Goal: Task Accomplishment & Management: Use online tool/utility

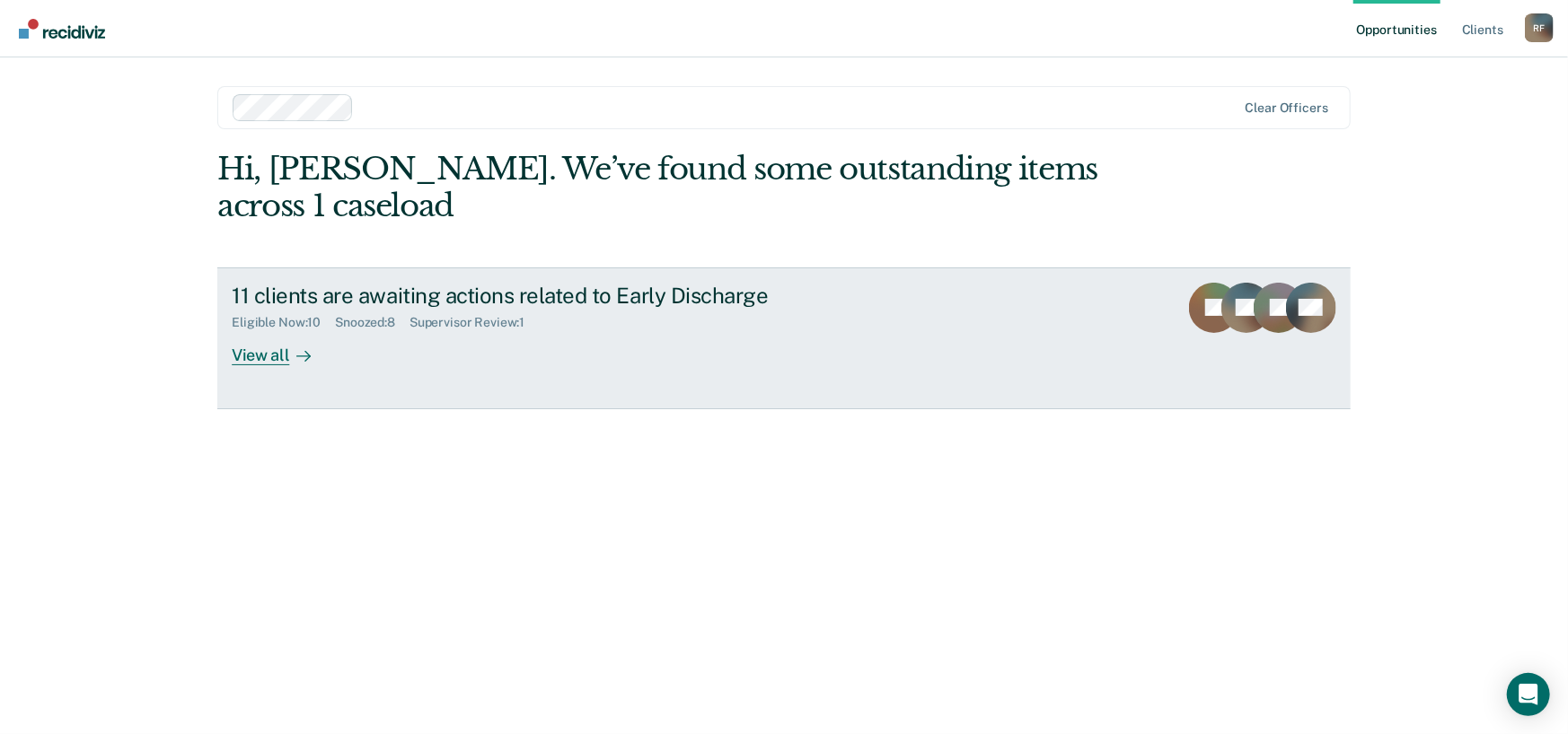
click at [309, 358] on icon at bounding box center [303, 356] width 14 height 14
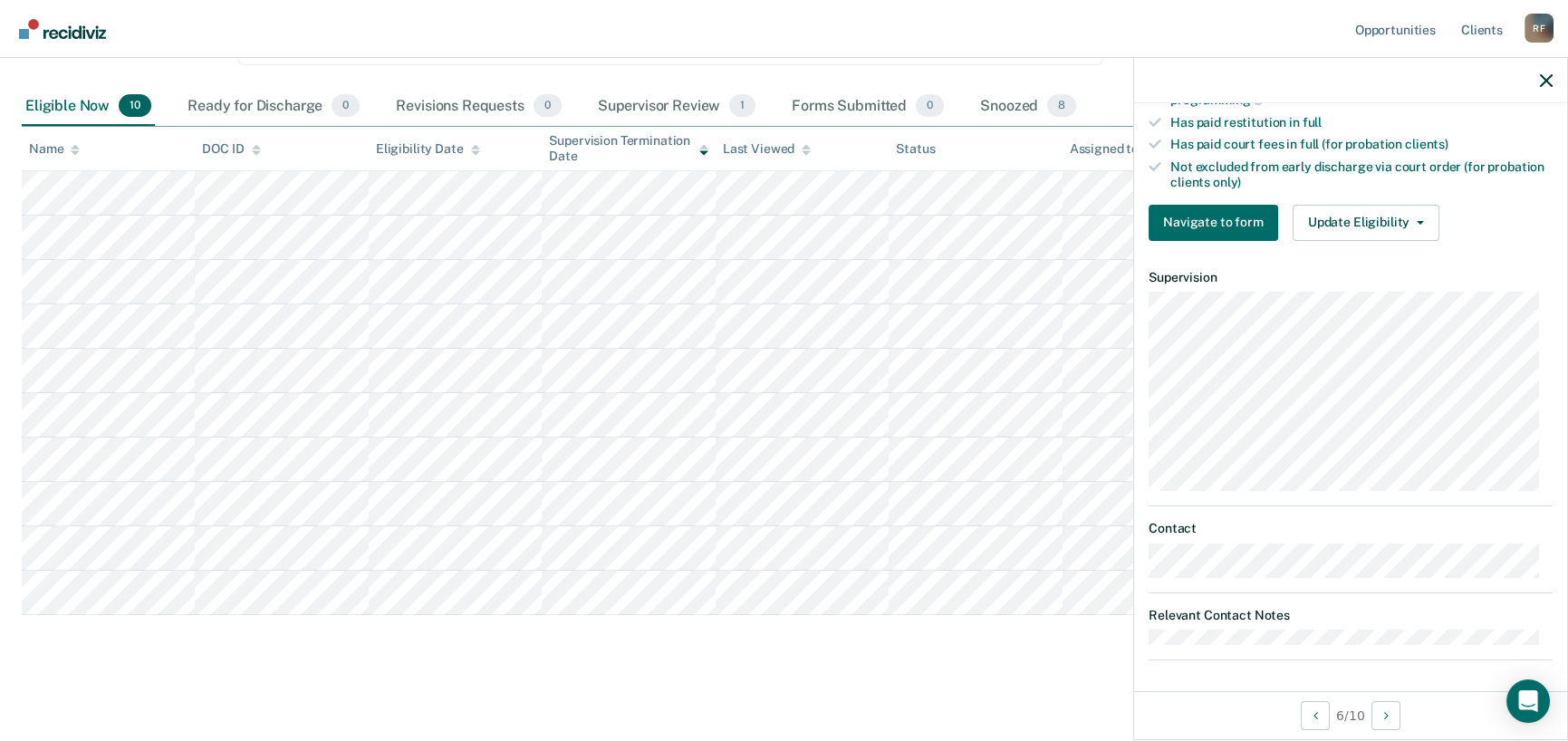
scroll to position [172, 0]
click at [1417, 221] on icon "button" at bounding box center [1420, 223] width 8 height 4
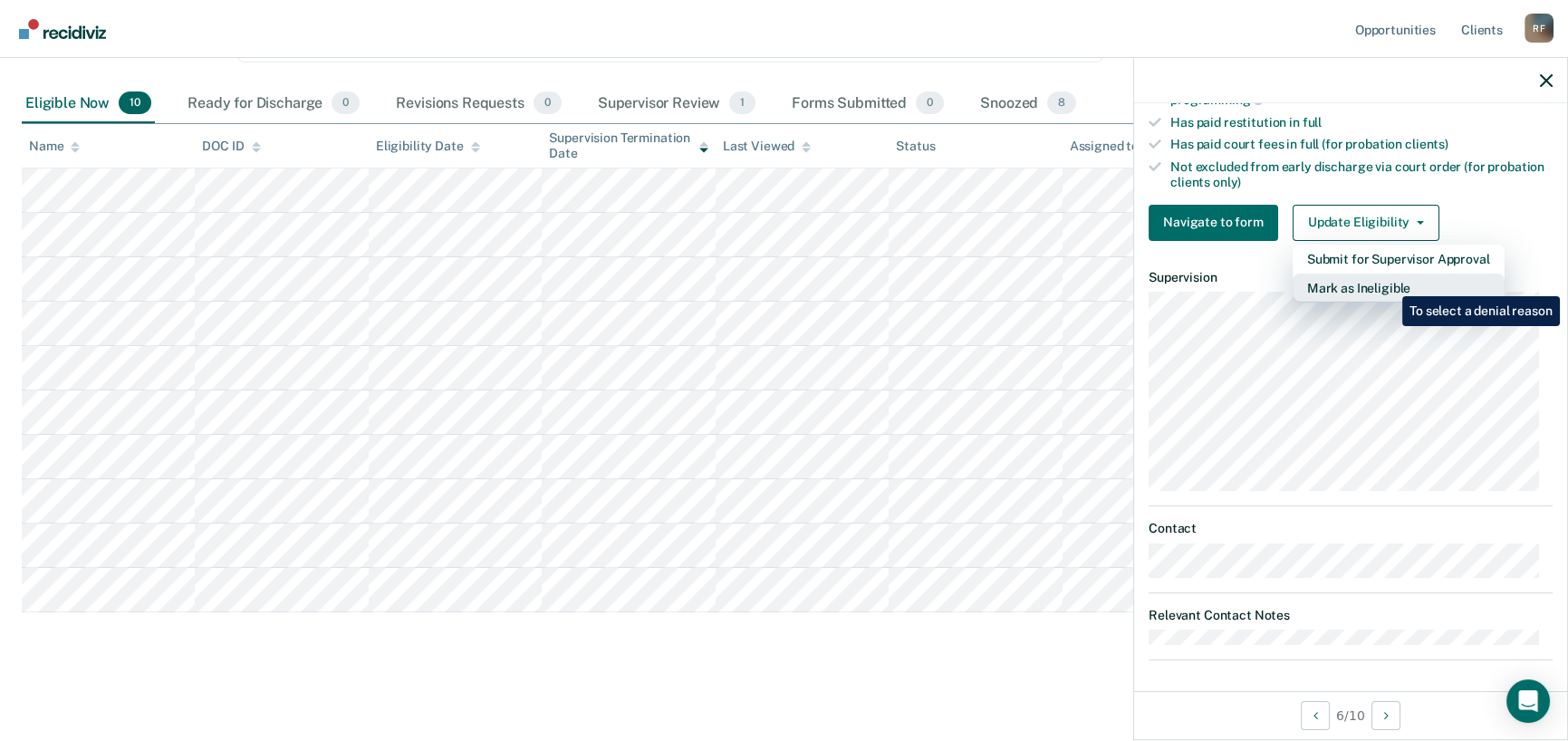
click at [1388, 283] on button "Mark as Ineligible" at bounding box center [1398, 288] width 212 height 29
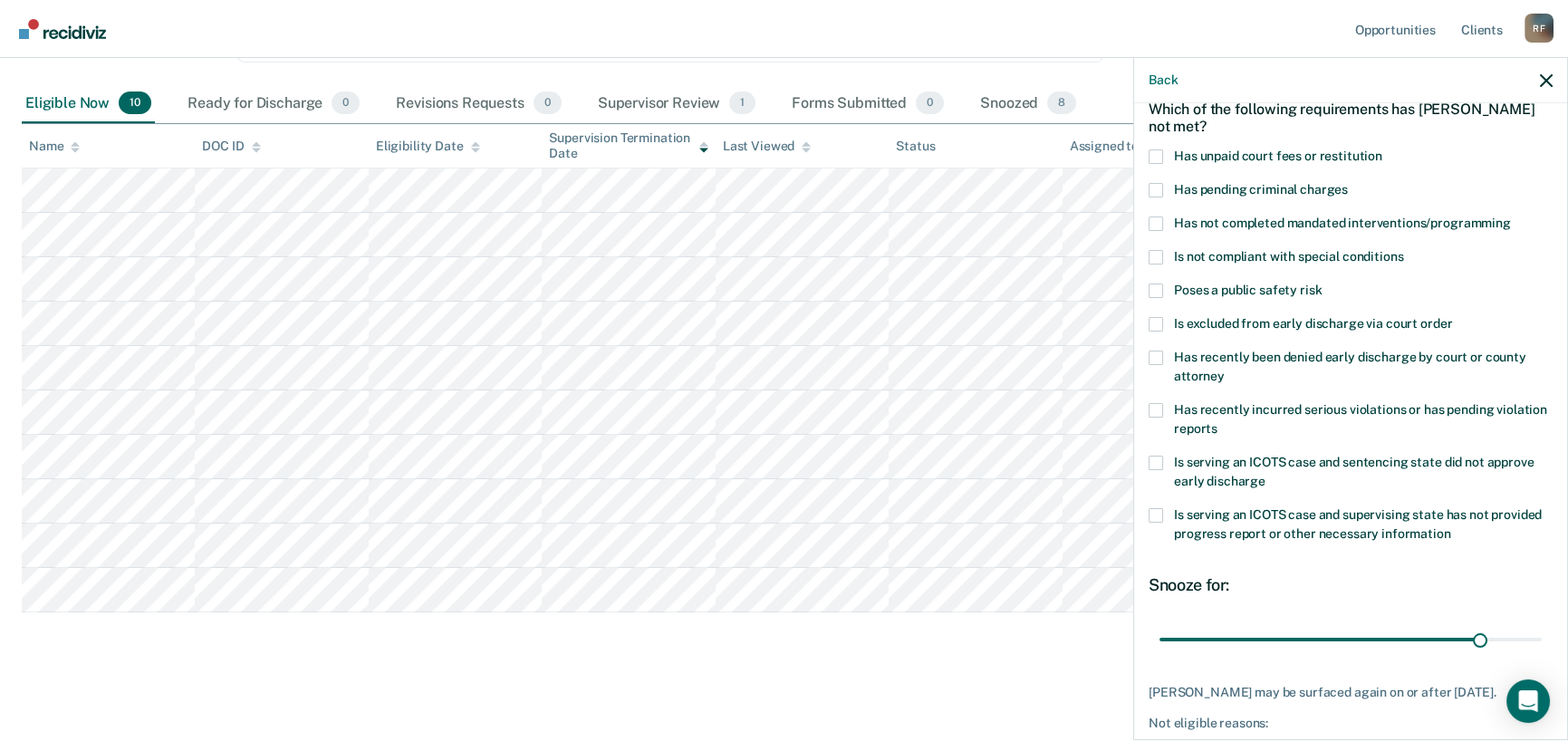
scroll to position [0, 0]
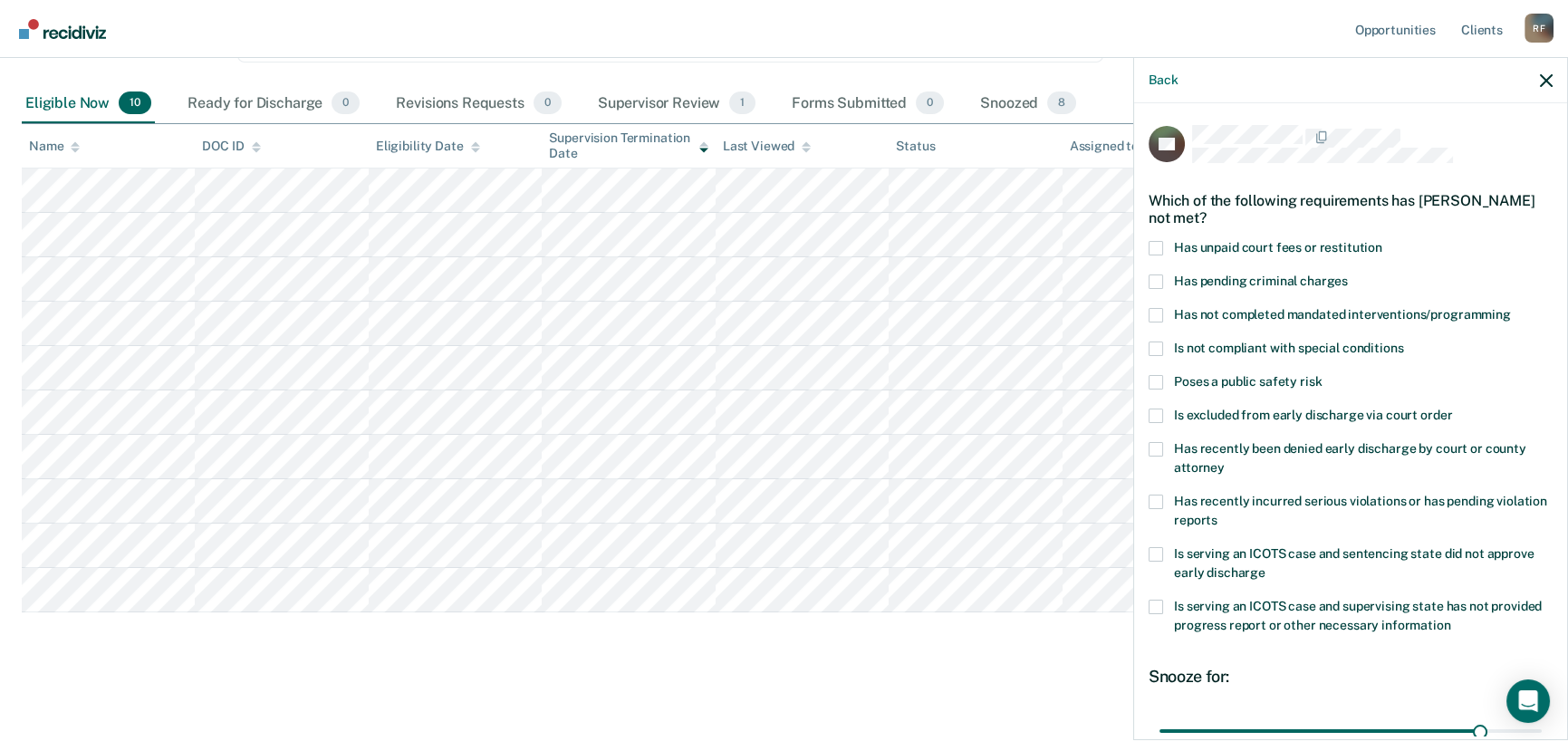
click at [1155, 313] on span at bounding box center [1155, 314] width 14 height 14
click at [1510, 308] on input "Has not completed mandated interventions/programming" at bounding box center [1510, 308] width 0 height 0
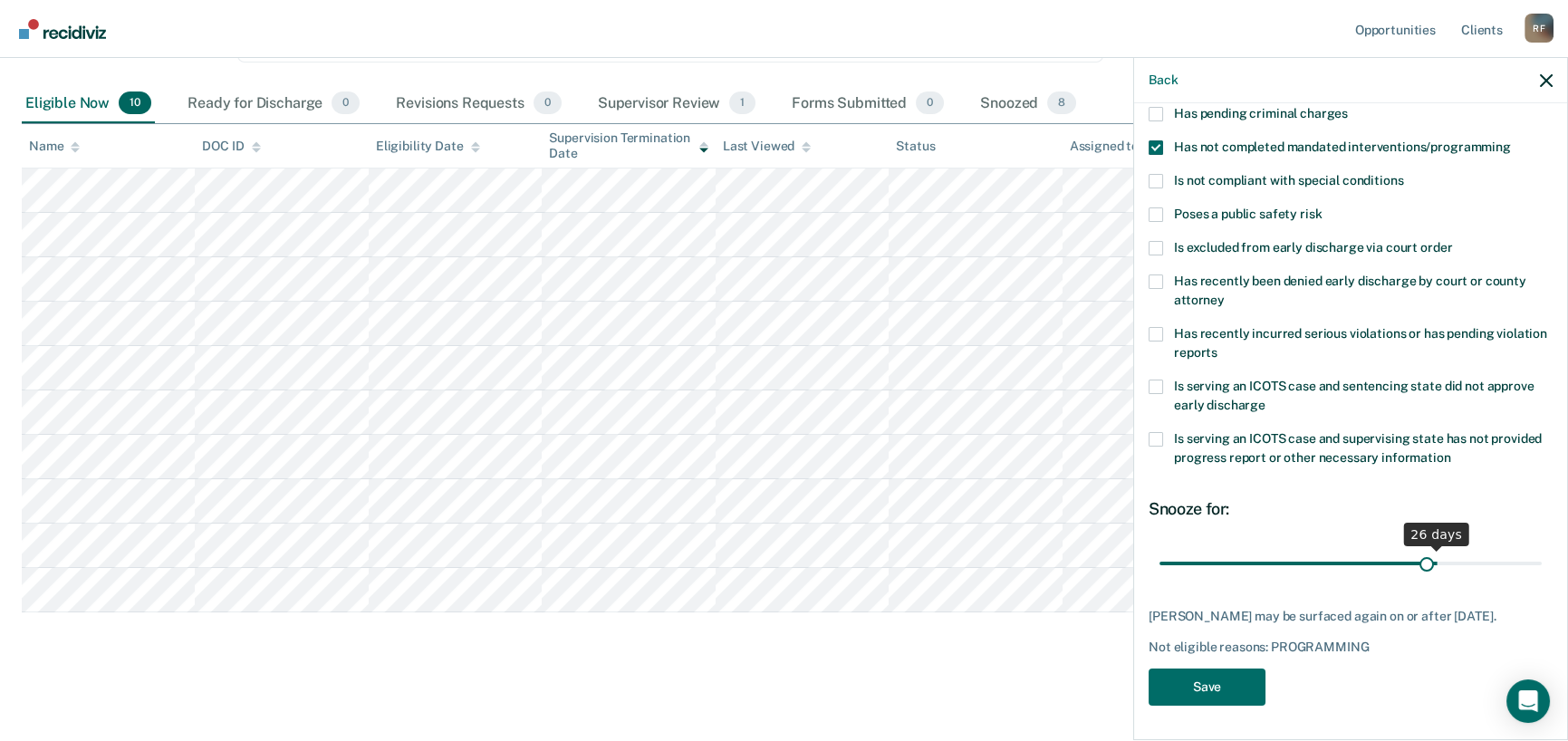
scroll to position [182, 0]
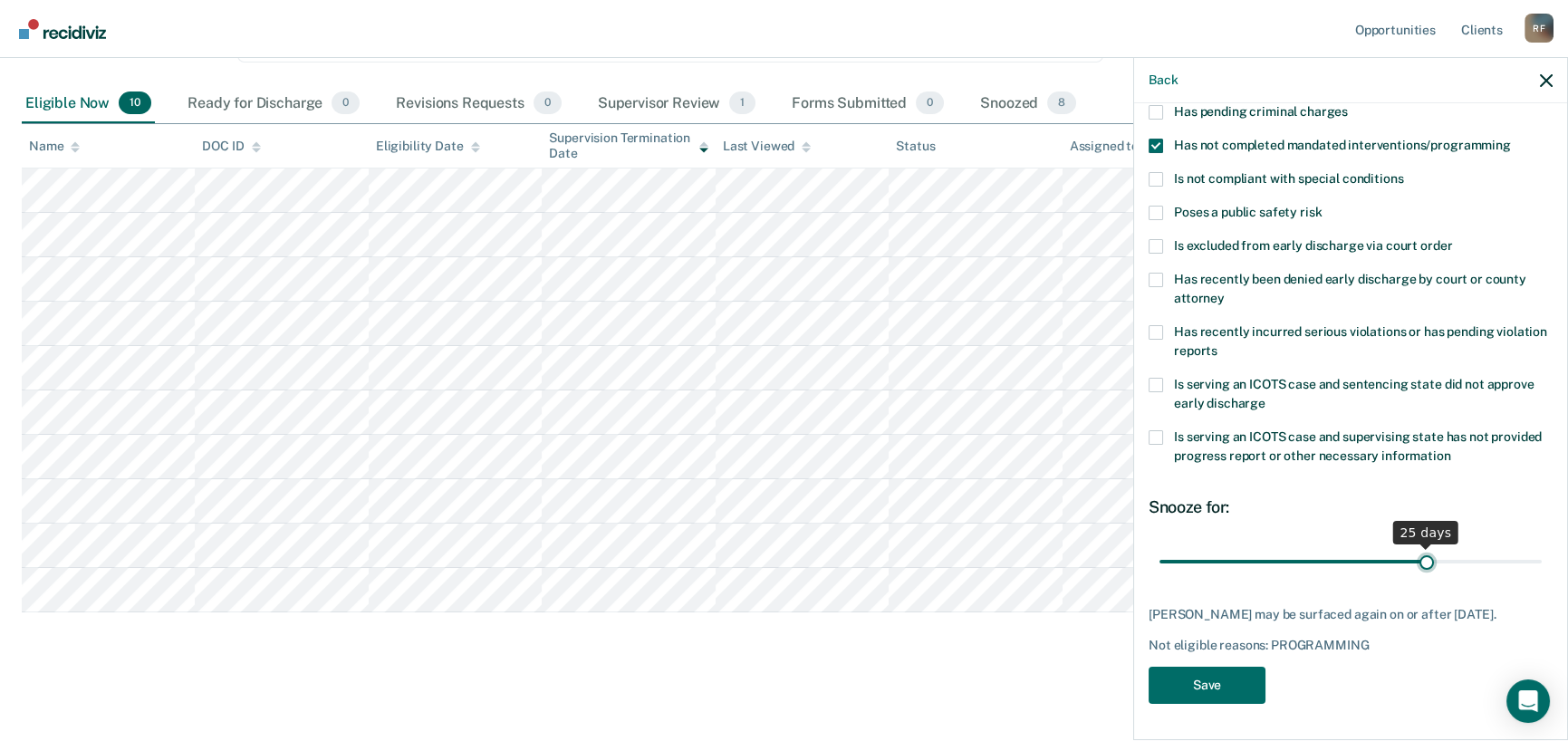
drag, startPoint x: 1466, startPoint y: 545, endPoint x: 1413, endPoint y: 547, distance: 53.0
type input "25"
click at [1413, 547] on input "range" at bounding box center [1351, 561] width 382 height 32
click at [1222, 682] on button "Save" at bounding box center [1207, 685] width 117 height 37
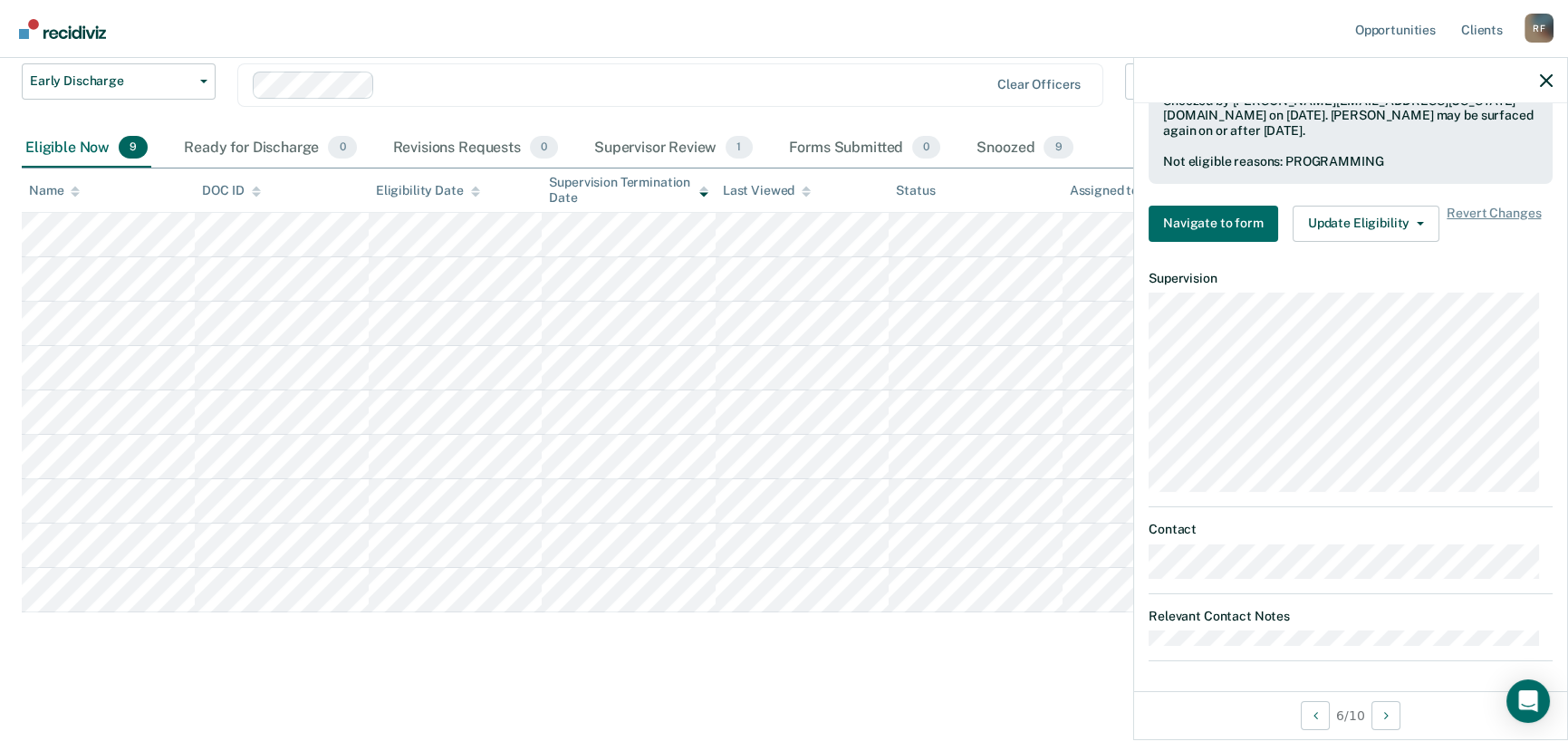
scroll to position [644, 0]
click at [1065, 689] on main "Early Discharge Early Discharge Early Discharge Clear officers Eligible Now 9 R…" at bounding box center [784, 353] width 1568 height 769
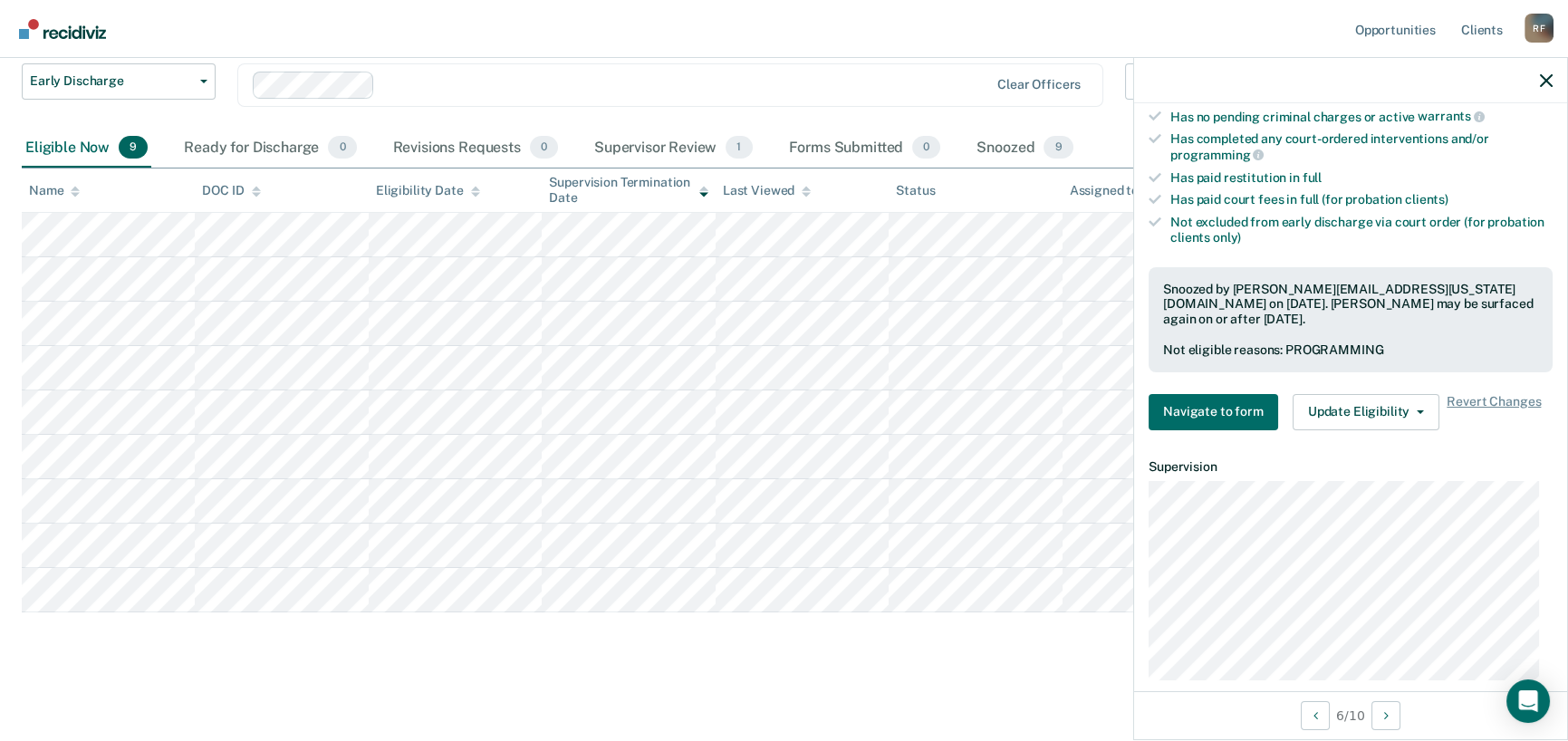
scroll to position [191, 0]
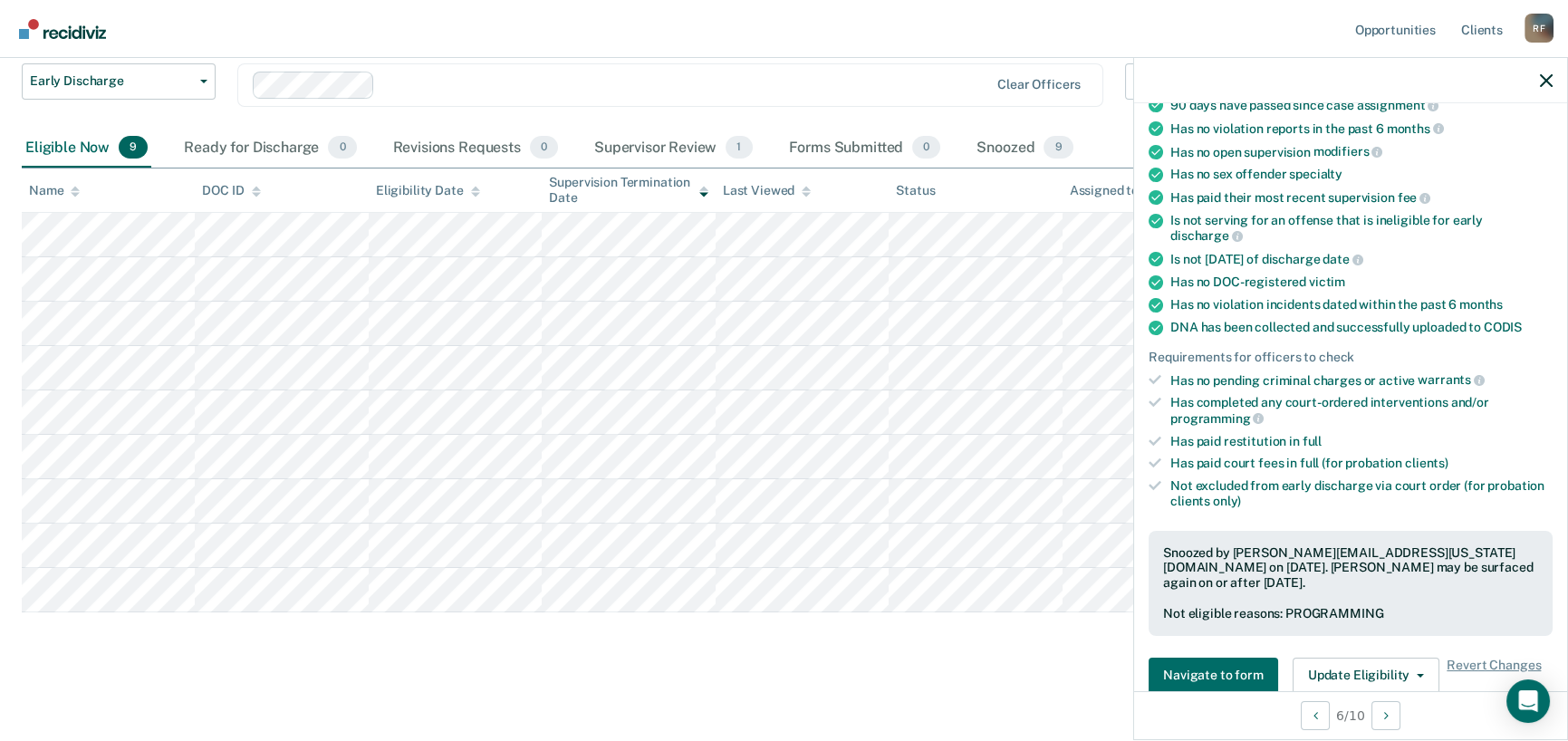
click at [1538, 87] on div at bounding box center [1350, 80] width 433 height 45
click at [1543, 83] on icon "button" at bounding box center [1545, 80] width 12 height 12
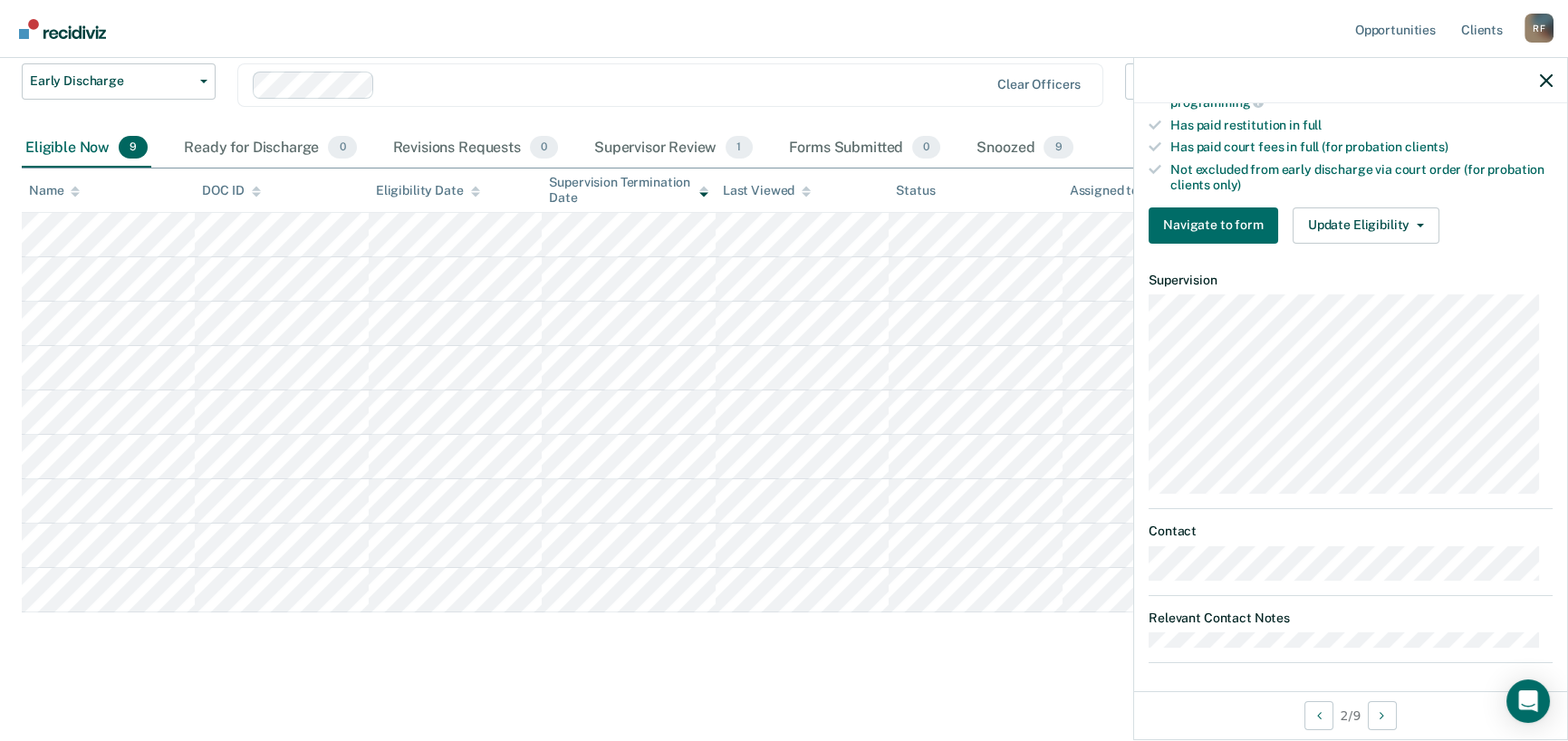
scroll to position [510, 0]
click at [1416, 221] on icon "button" at bounding box center [1420, 223] width 8 height 4
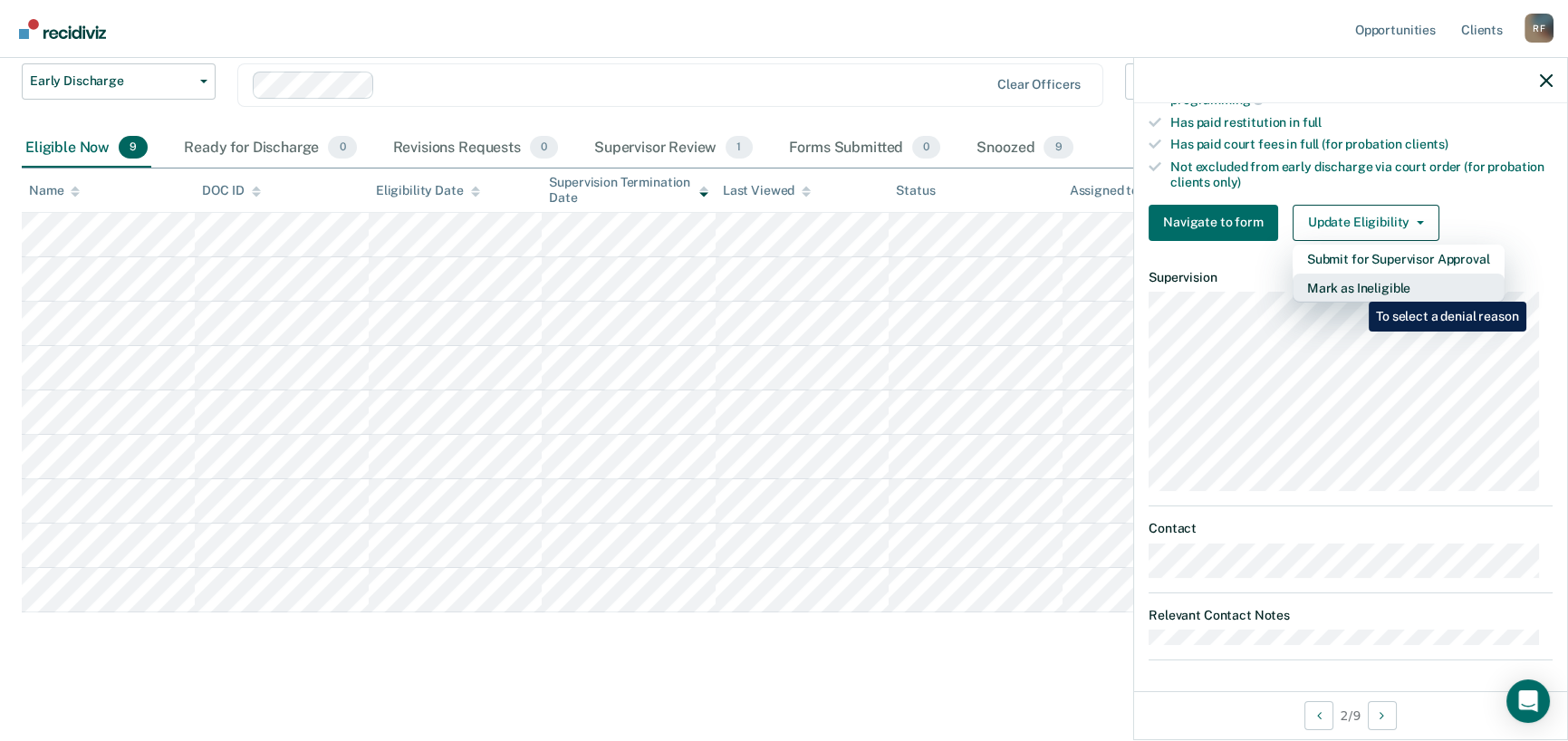
click at [1354, 286] on button "Mark as Ineligible" at bounding box center [1398, 288] width 212 height 29
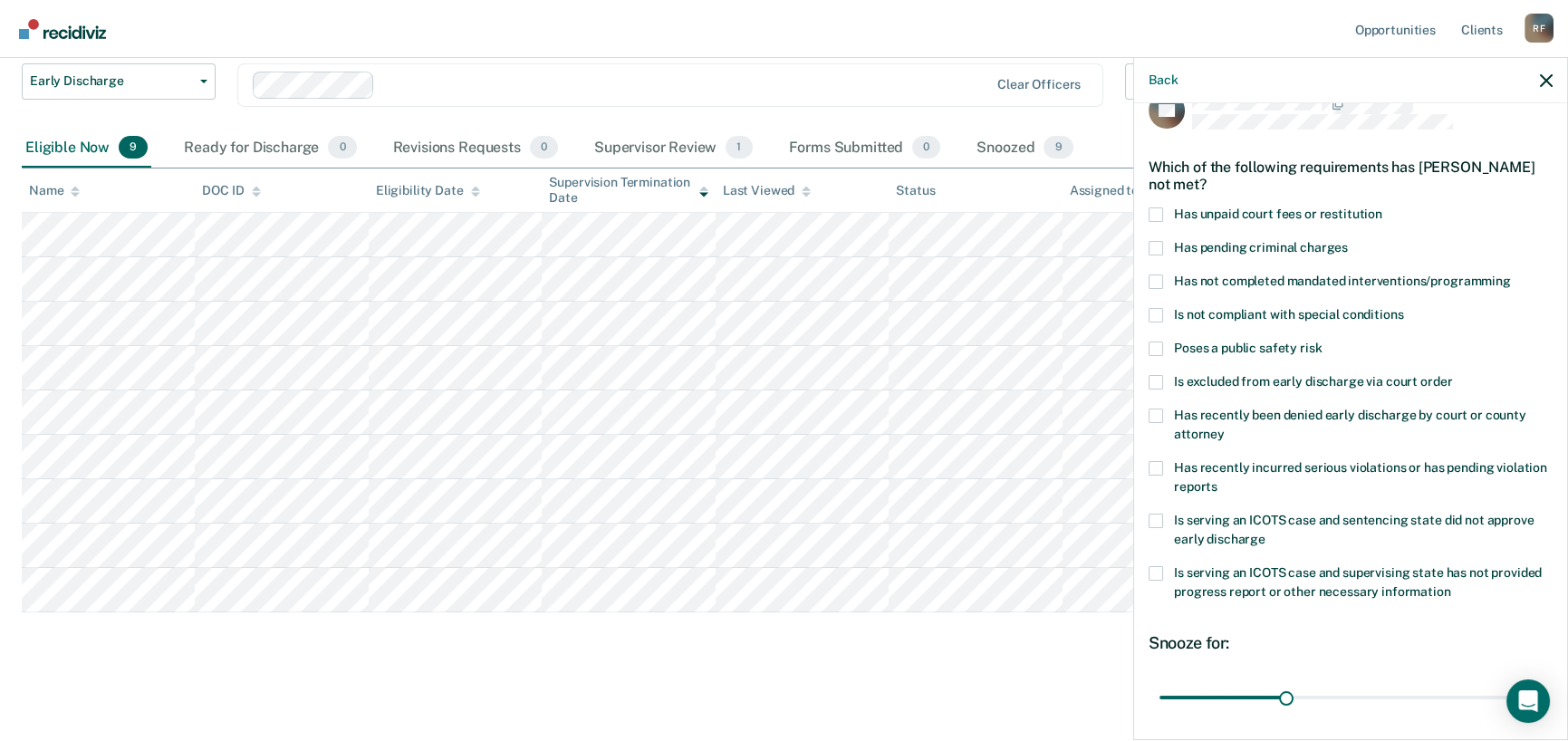
scroll to position [0, 0]
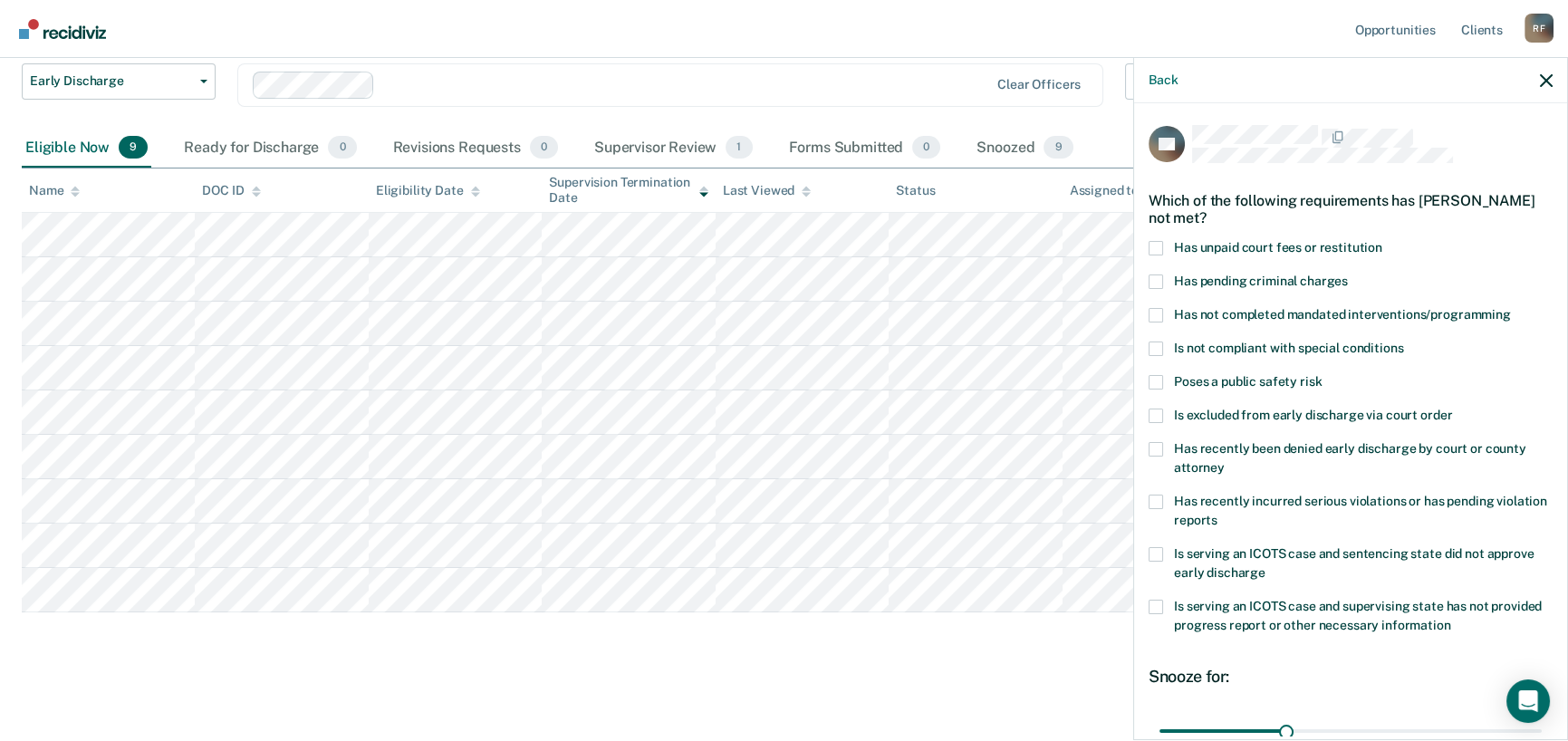
click at [1155, 246] on span at bounding box center [1155, 248] width 14 height 14
click at [1382, 241] on input "Has unpaid court fees or restitution" at bounding box center [1382, 241] width 0 height 0
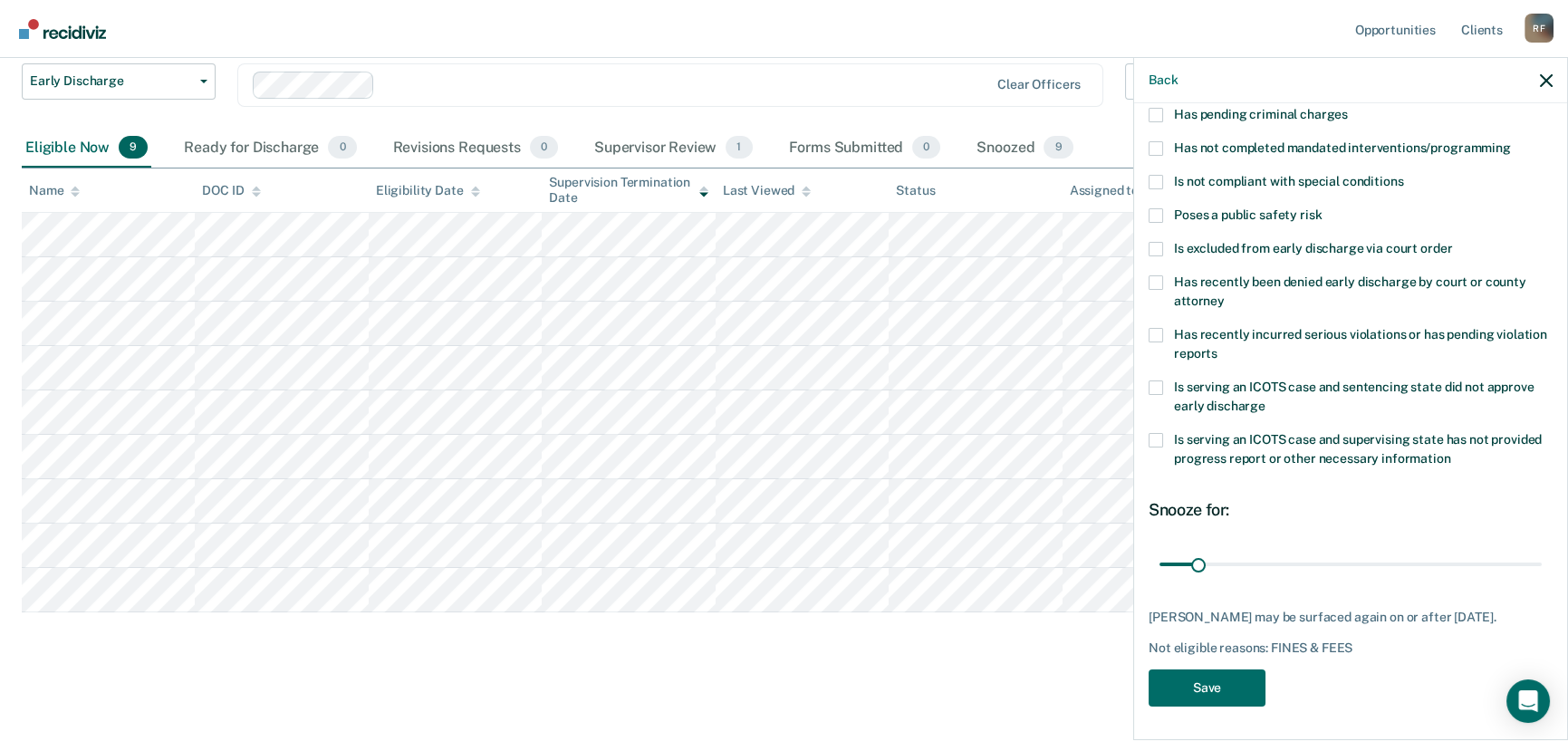
scroll to position [182, 0]
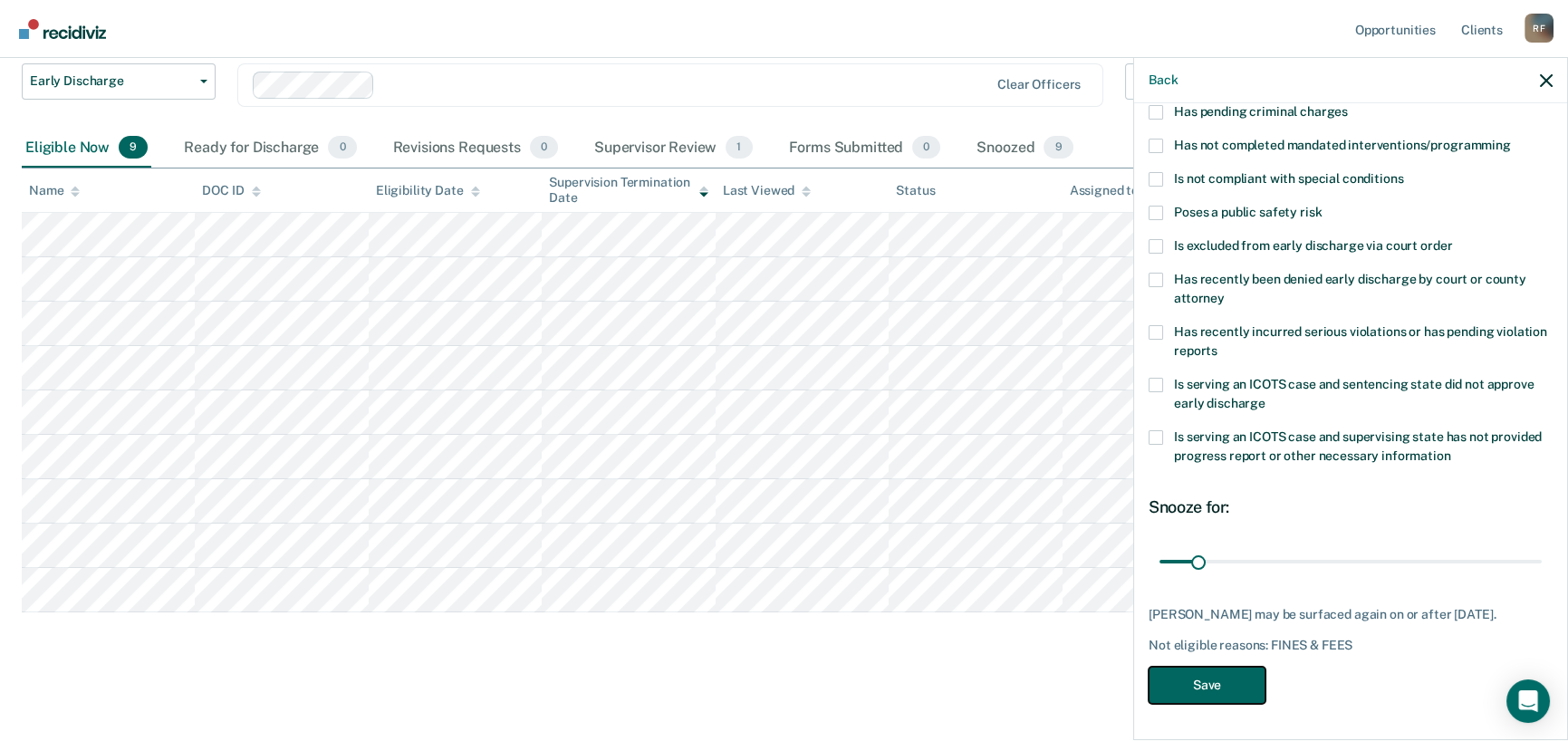
drag, startPoint x: 1219, startPoint y: 692, endPoint x: 1380, endPoint y: 506, distance: 246.0
click at [1380, 506] on div "JM Which of the following requirements has [PERSON_NAME] not met? Has unpaid co…" at bounding box center [1350, 335] width 404 height 759
drag, startPoint x: 1198, startPoint y: 546, endPoint x: 1237, endPoint y: 545, distance: 39.0
click at [1237, 546] on input "range" at bounding box center [1351, 561] width 382 height 32
type input "72"
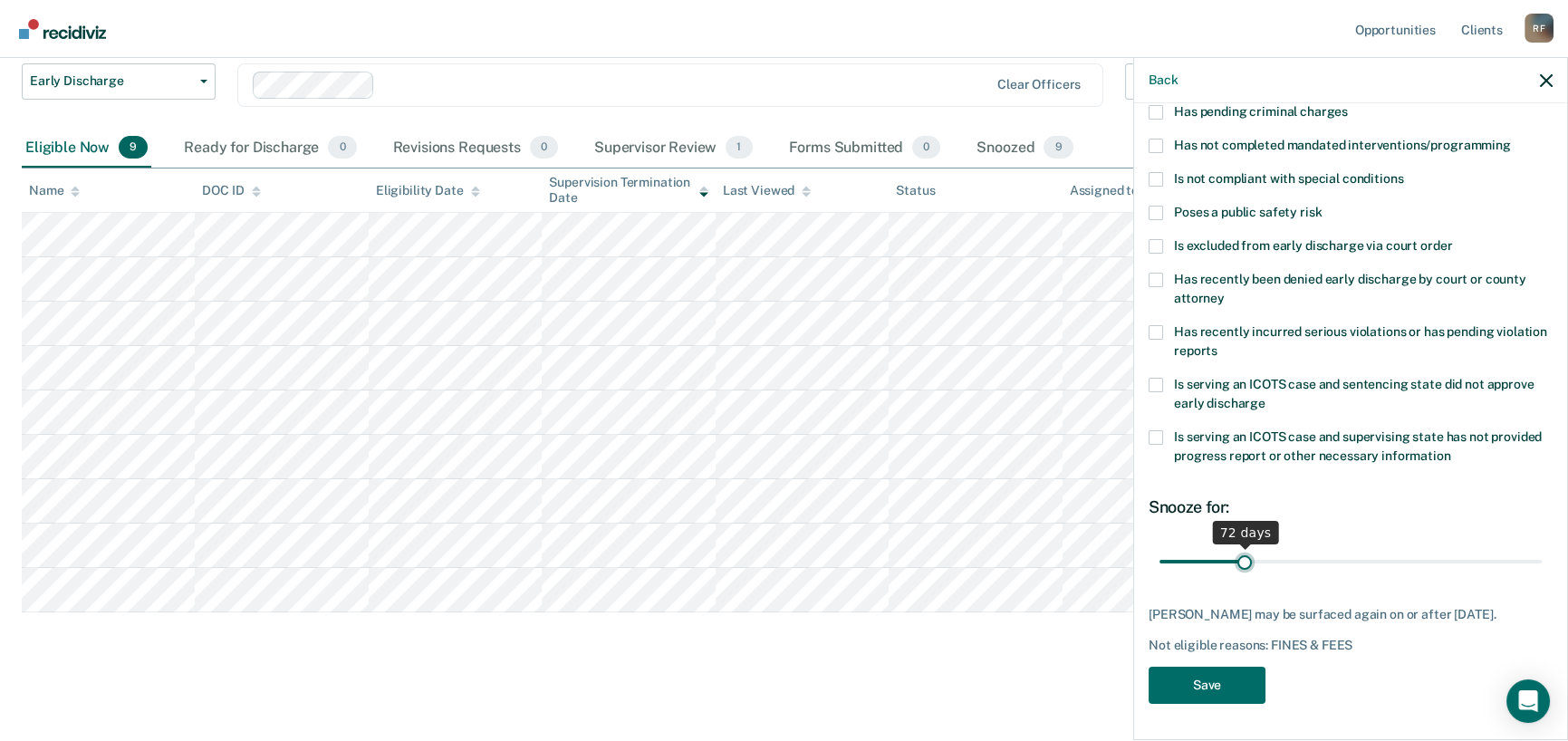
click at [1240, 546] on input "range" at bounding box center [1351, 561] width 382 height 32
click at [1213, 684] on button "Save" at bounding box center [1207, 685] width 117 height 37
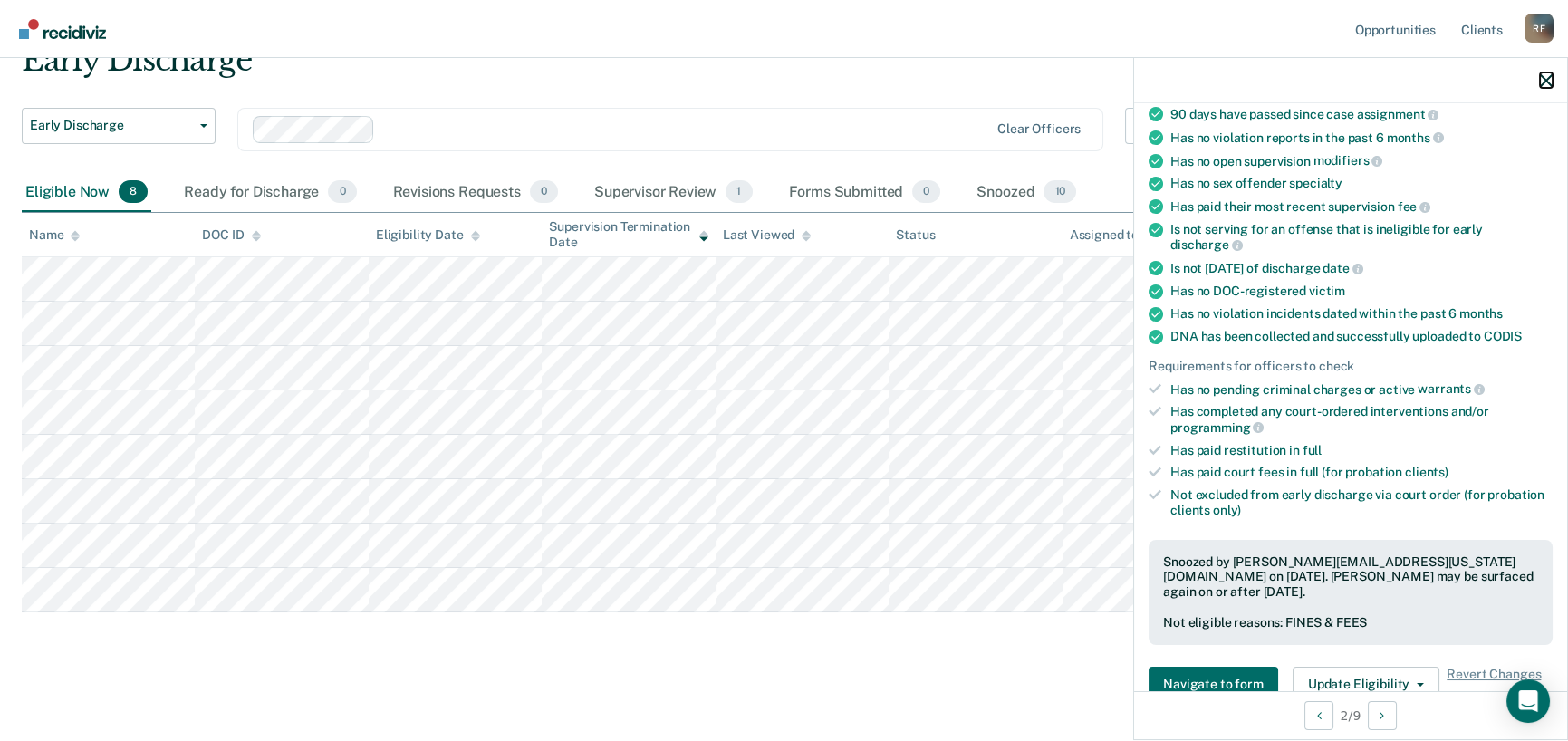
click at [1544, 78] on icon "button" at bounding box center [1545, 80] width 12 height 12
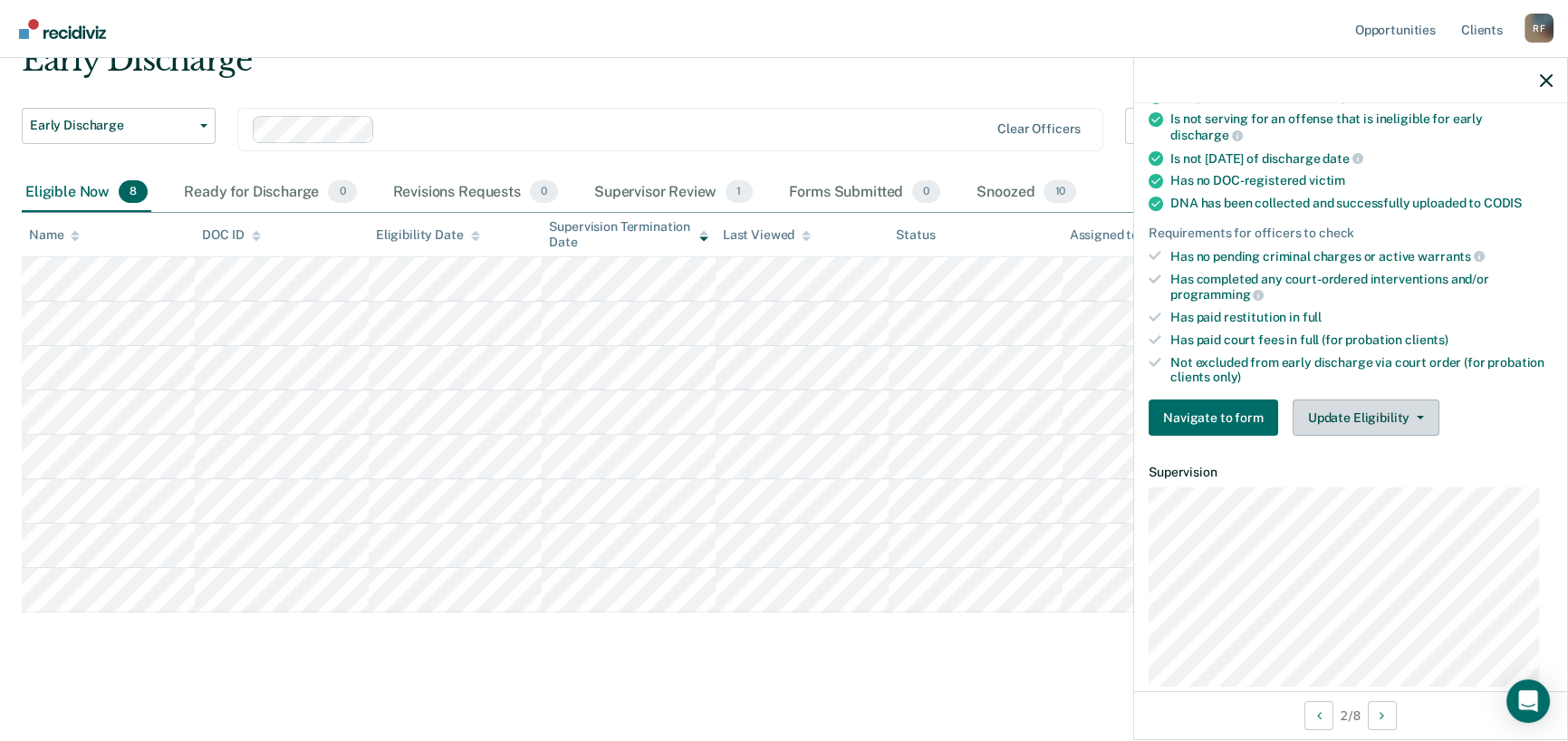
scroll to position [362, 0]
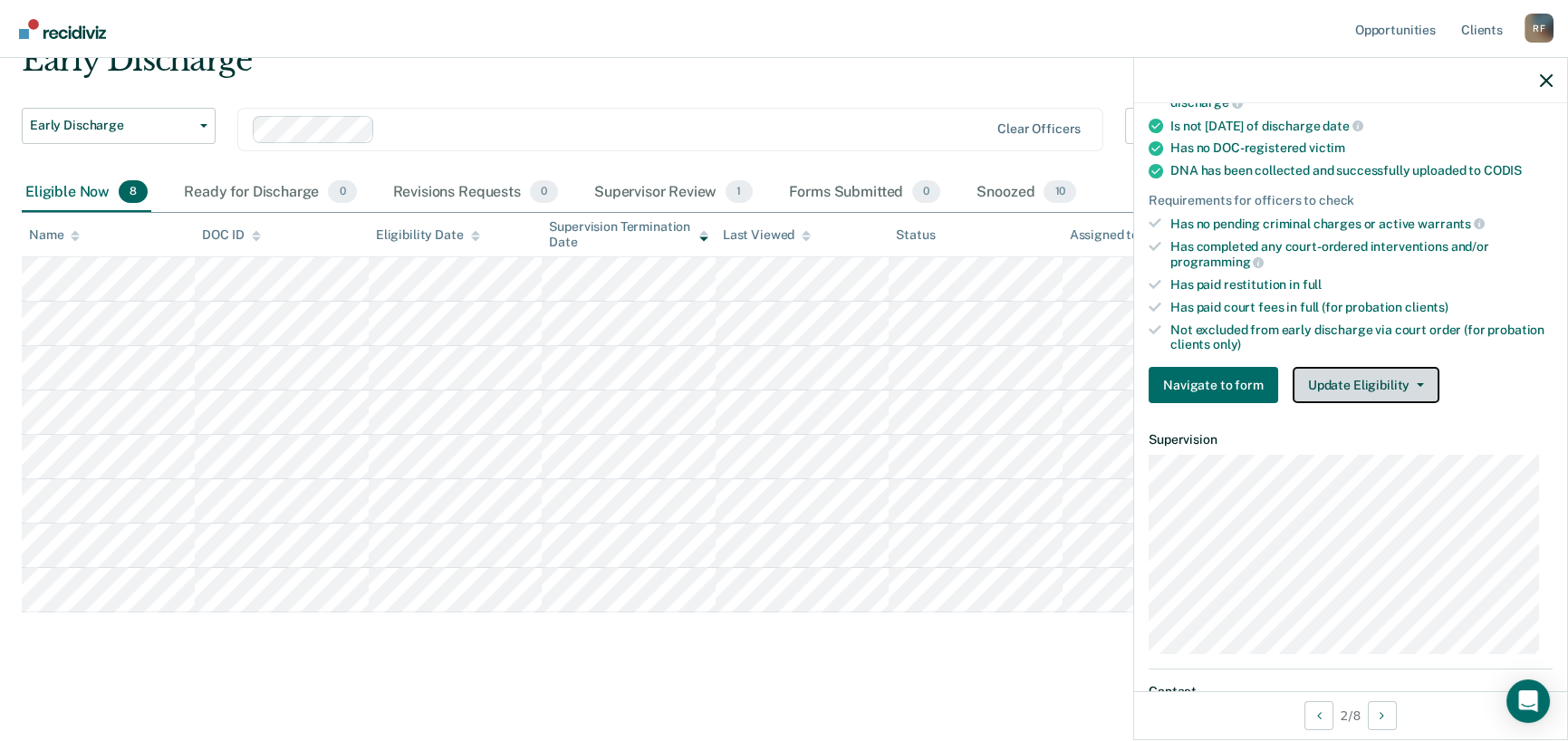
click at [1411, 389] on button "Update Eligibility" at bounding box center [1365, 385] width 147 height 37
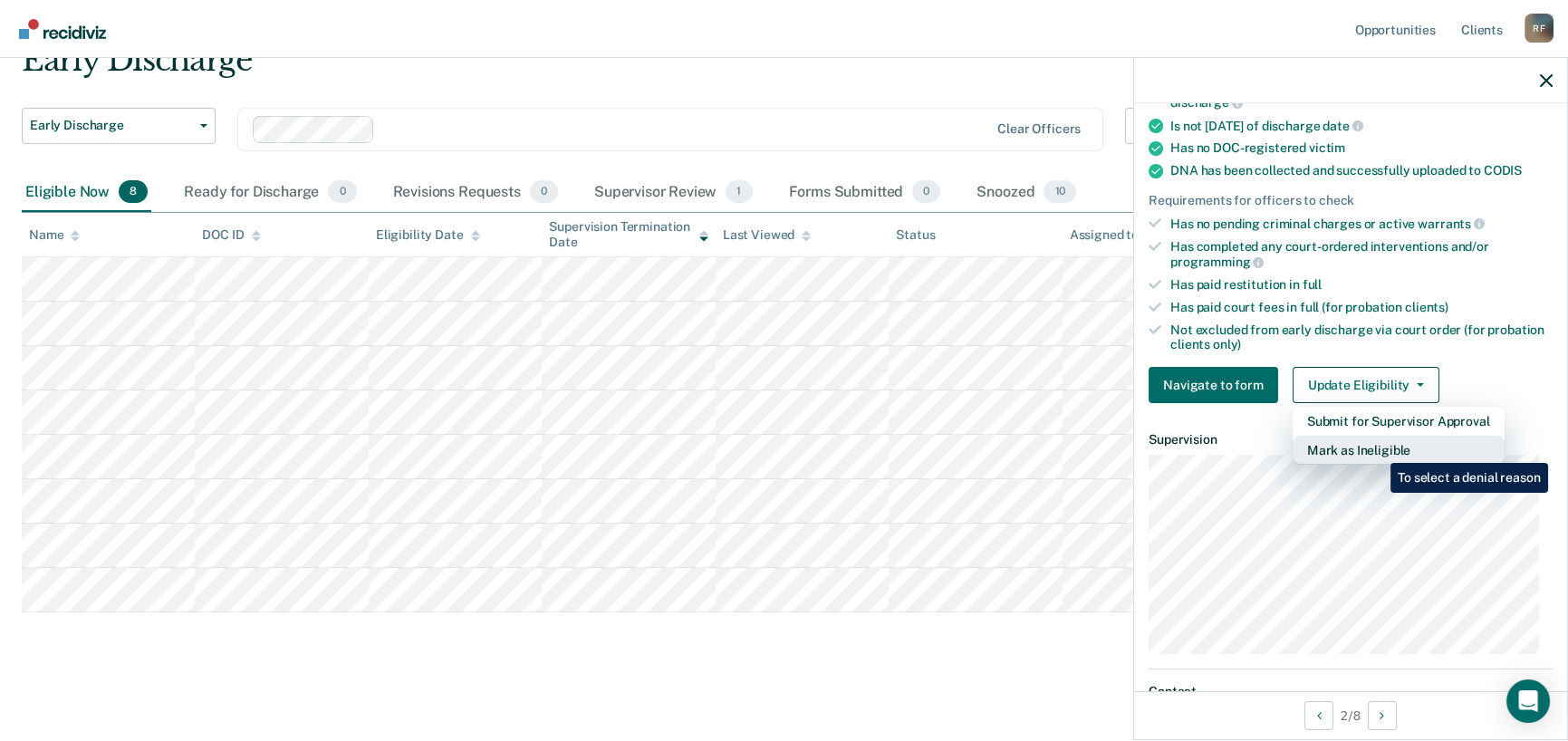
click at [1377, 450] on button "Mark as Ineligible" at bounding box center [1398, 450] width 212 height 29
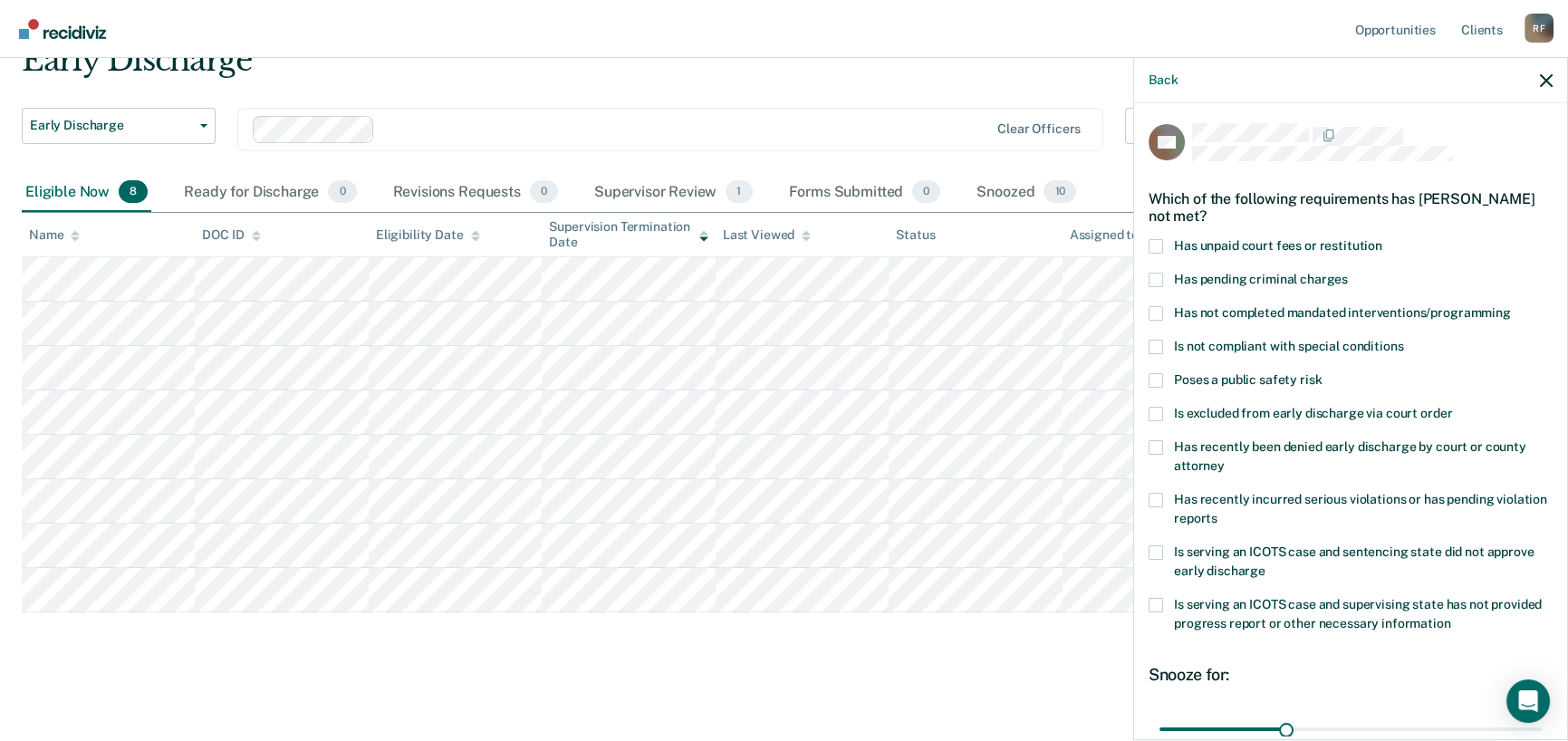
scroll to position [0, 0]
click at [1081, 660] on div "Early Discharge Early Discharge Early Discharge Clear officers Eligible Now 8 R…" at bounding box center [784, 353] width 1524 height 624
click at [1534, 81] on div "Back" at bounding box center [1350, 80] width 433 height 45
click at [1540, 83] on icon "button" at bounding box center [1545, 80] width 12 height 12
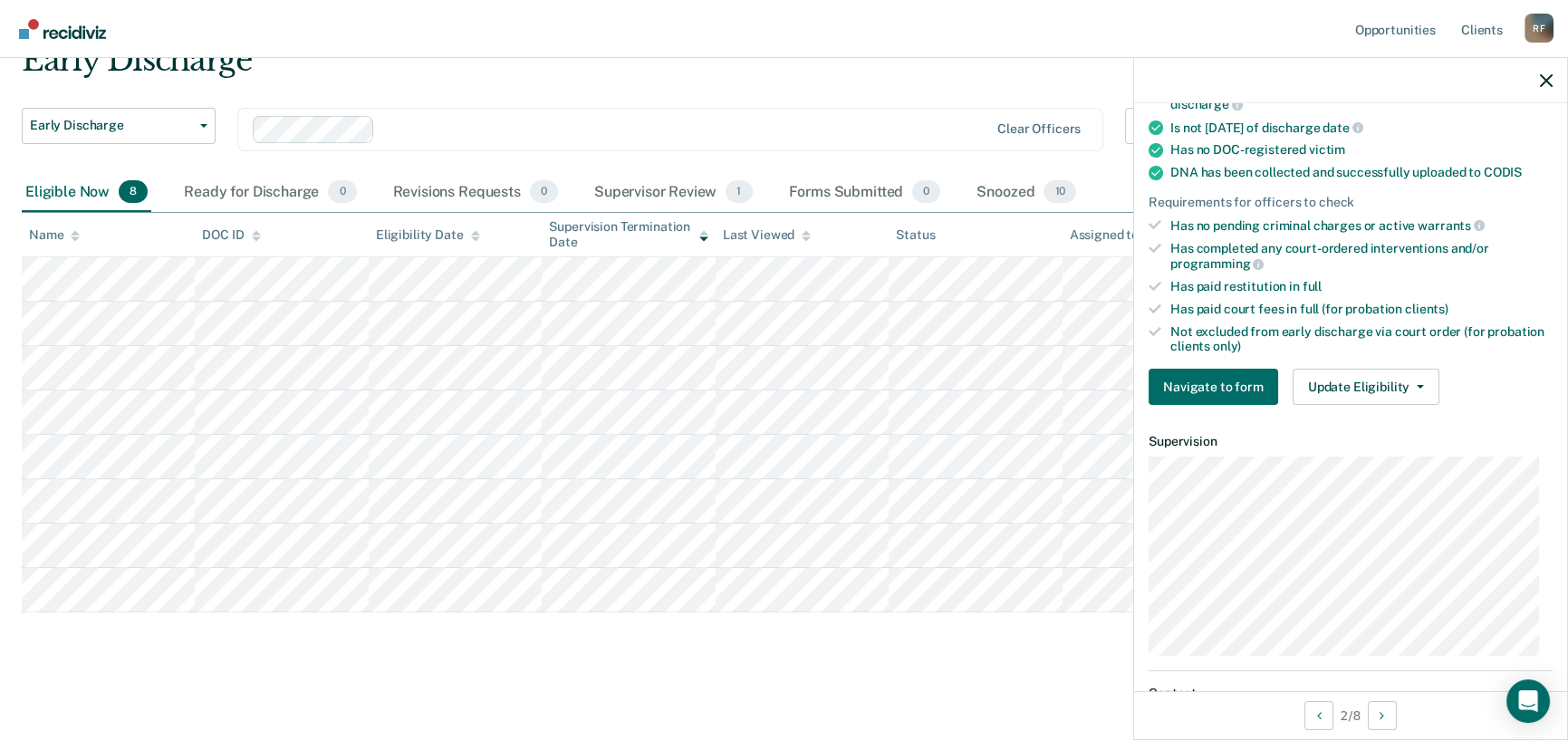
scroll to position [362, 0]
click at [1416, 383] on icon "button" at bounding box center [1420, 385] width 8 height 4
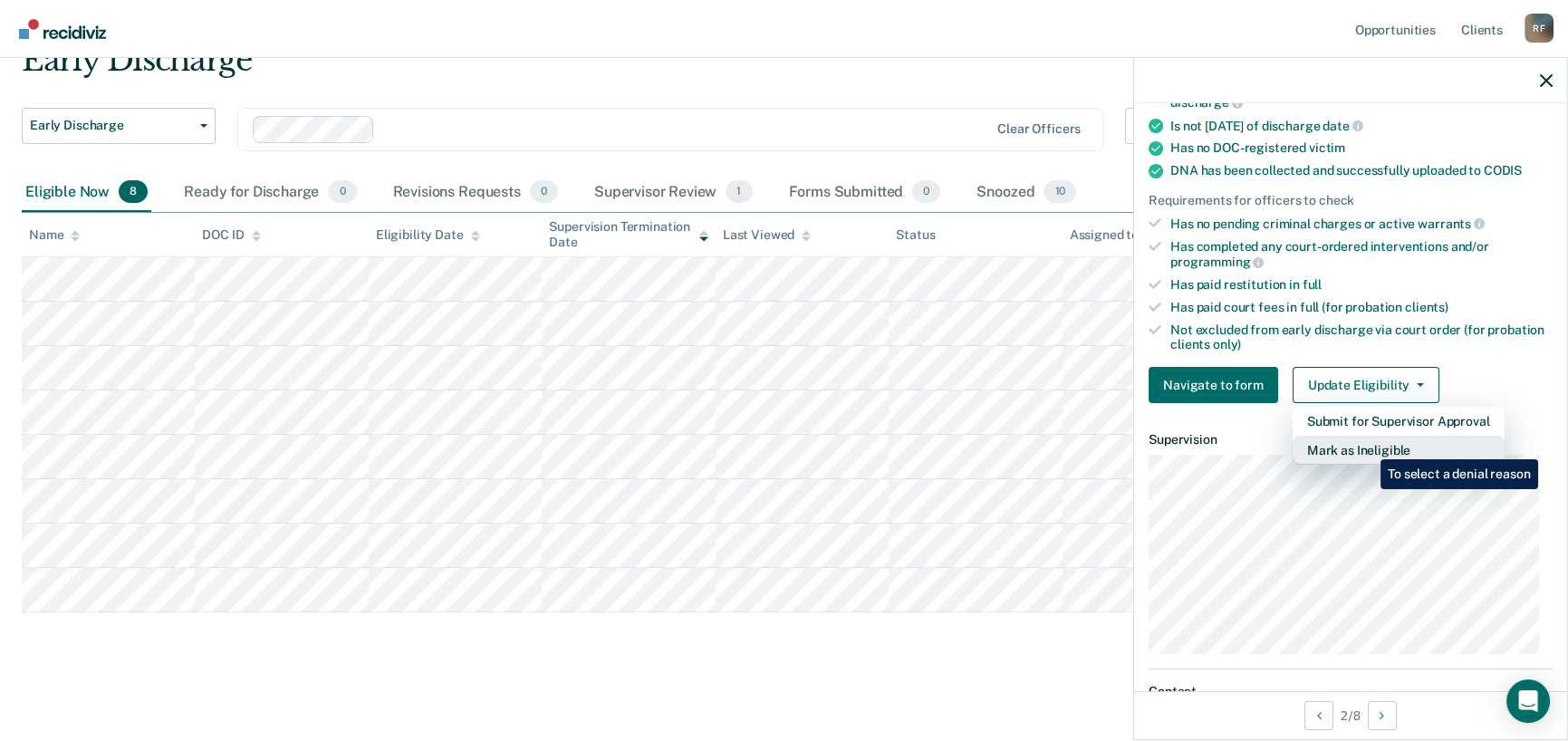
click at [1366, 446] on button "Mark as Ineligible" at bounding box center [1398, 450] width 212 height 29
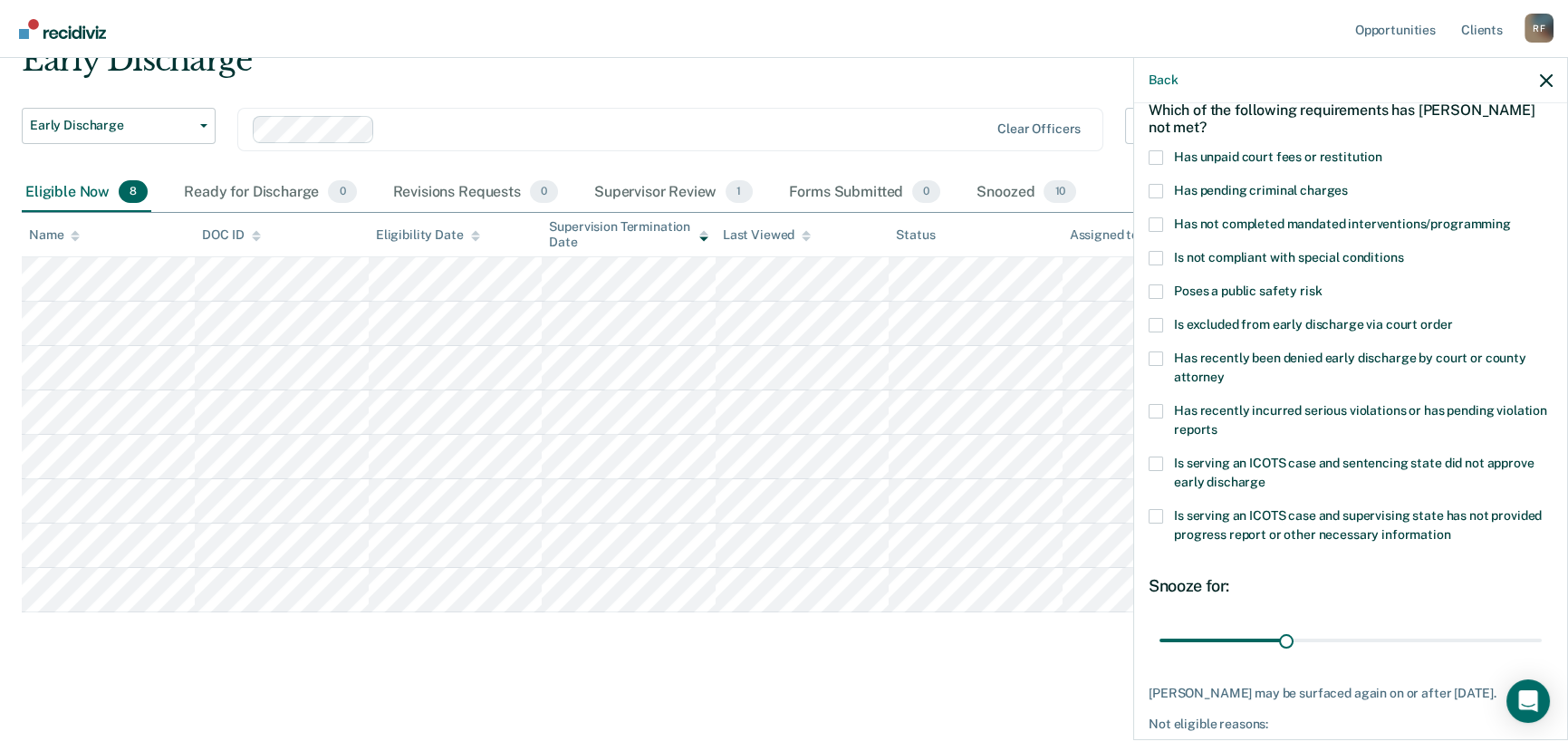
scroll to position [0, 0]
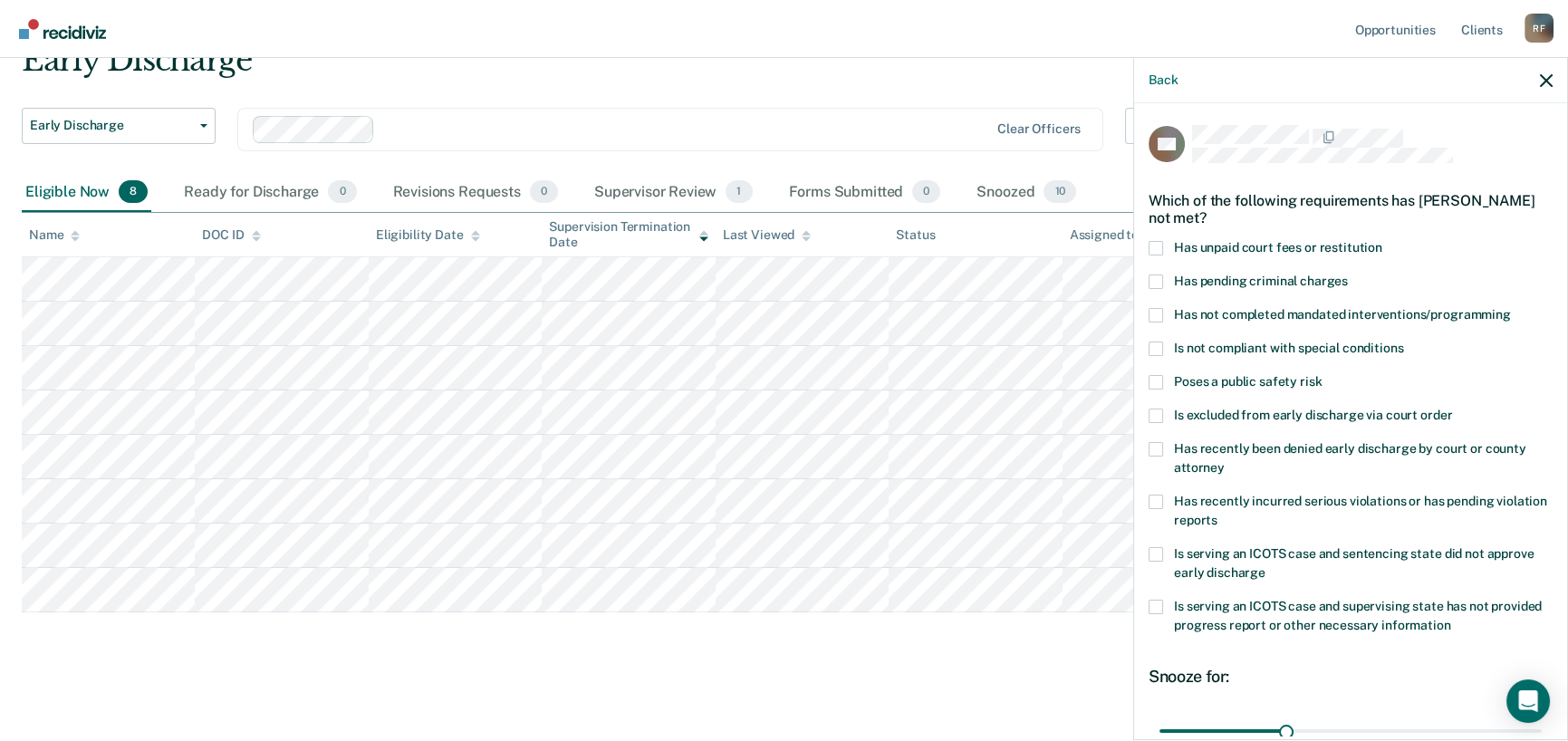
click at [1161, 352] on span at bounding box center [1155, 348] width 14 height 14
click at [1403, 341] on input "Is not compliant with special conditions" at bounding box center [1403, 341] width 0 height 0
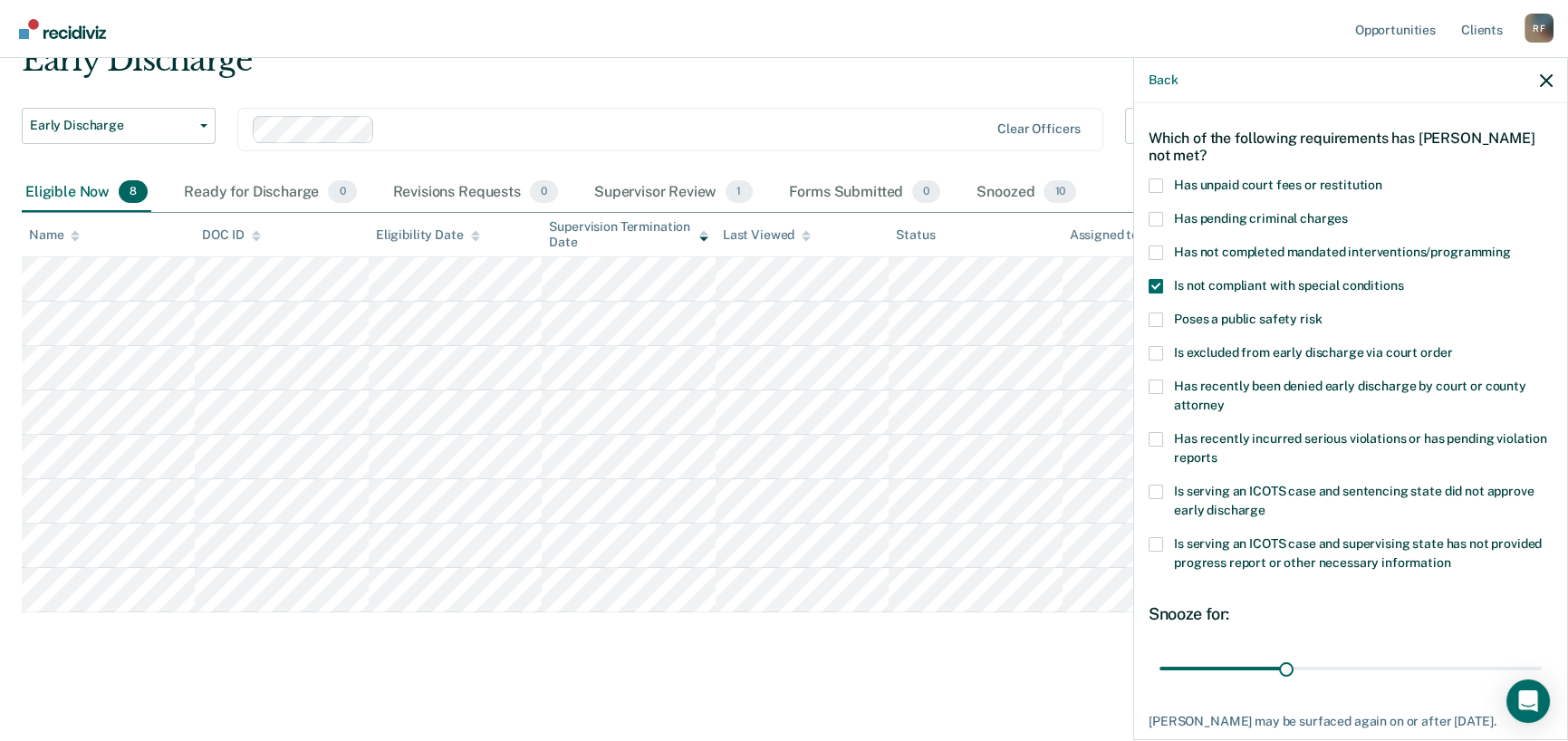
scroll to position [182, 0]
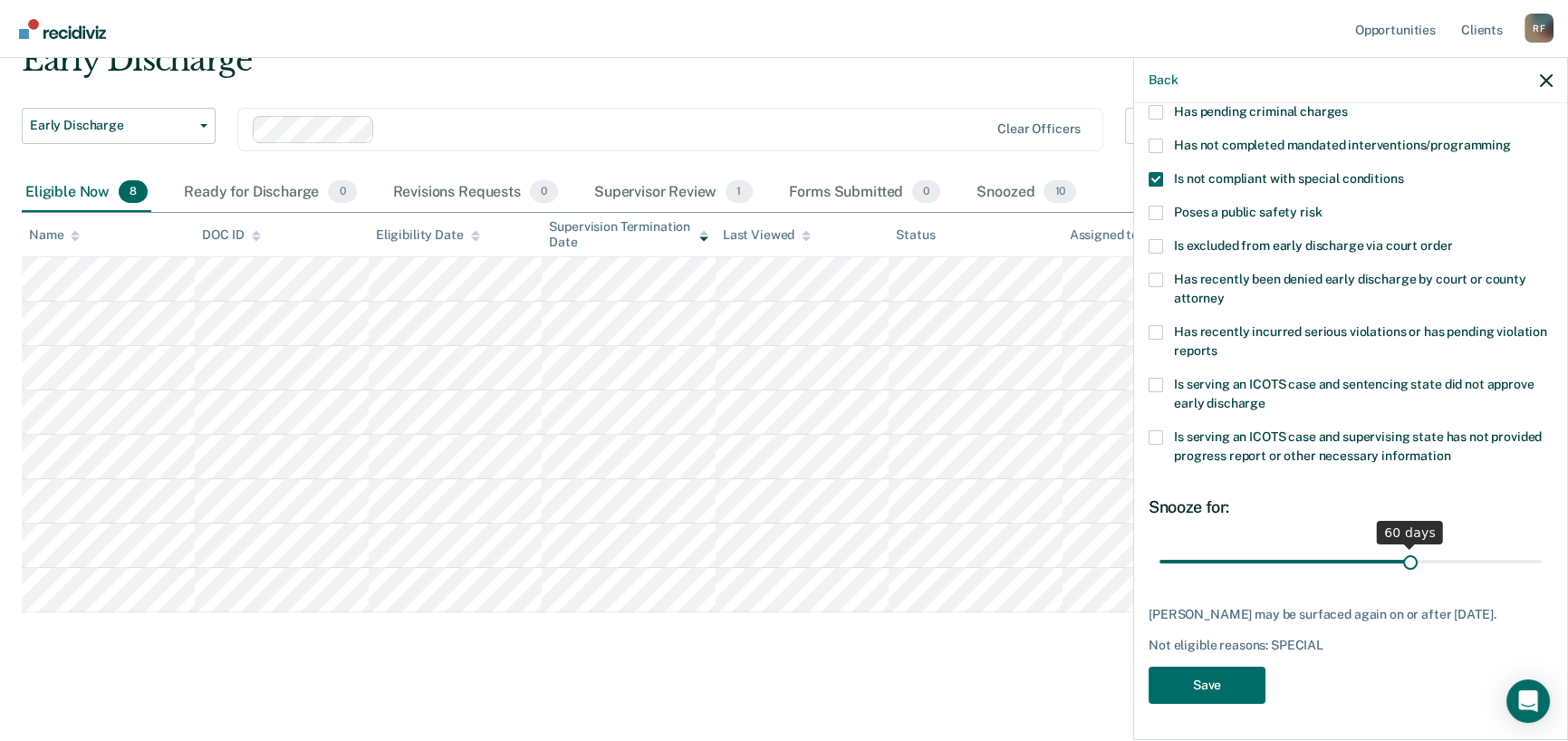
drag, startPoint x: 1278, startPoint y: 551, endPoint x: 1402, endPoint y: 549, distance: 124.0
type input "60"
click at [1402, 549] on input "range" at bounding box center [1351, 561] width 382 height 32
click at [1232, 679] on button "Save" at bounding box center [1207, 685] width 117 height 37
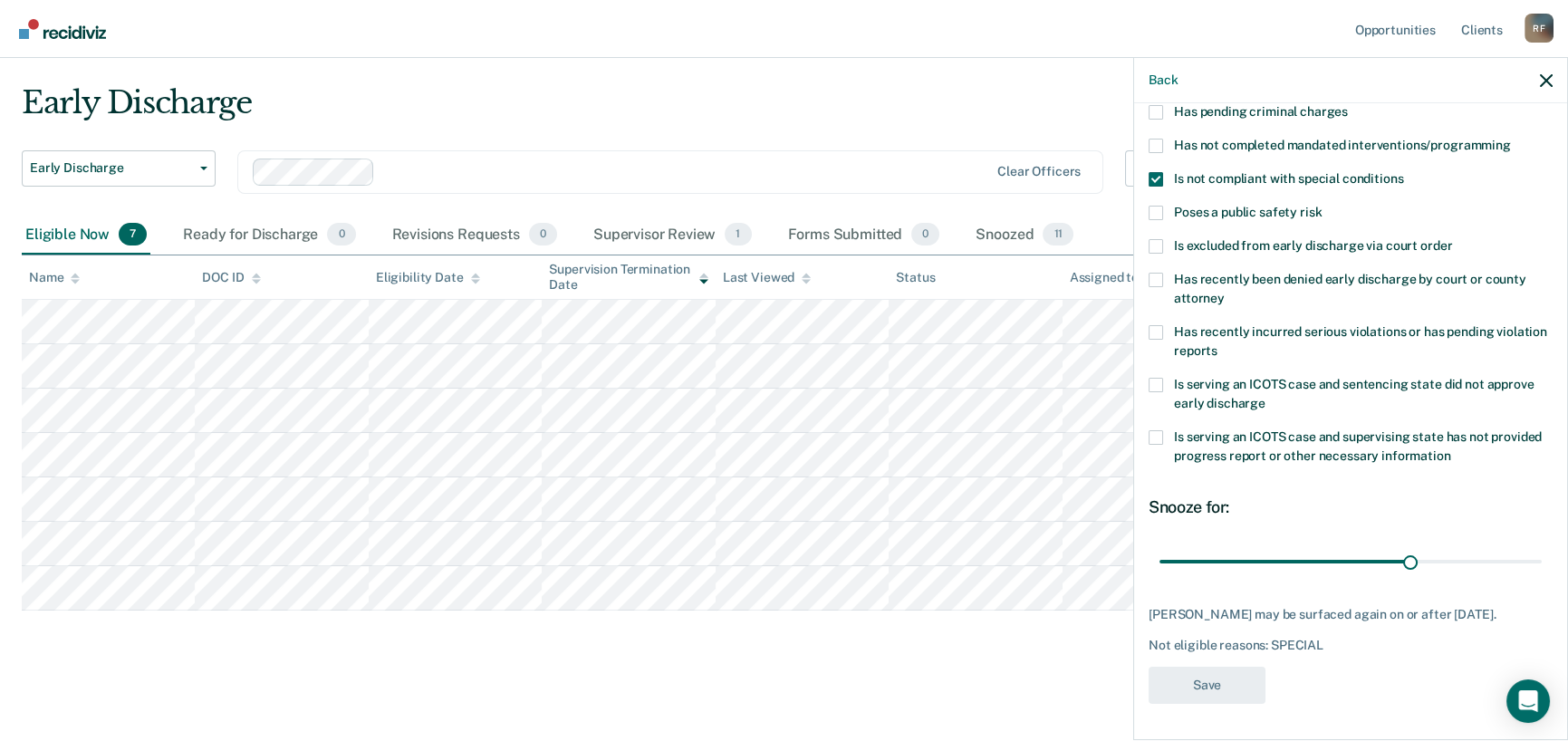
scroll to position [39, 0]
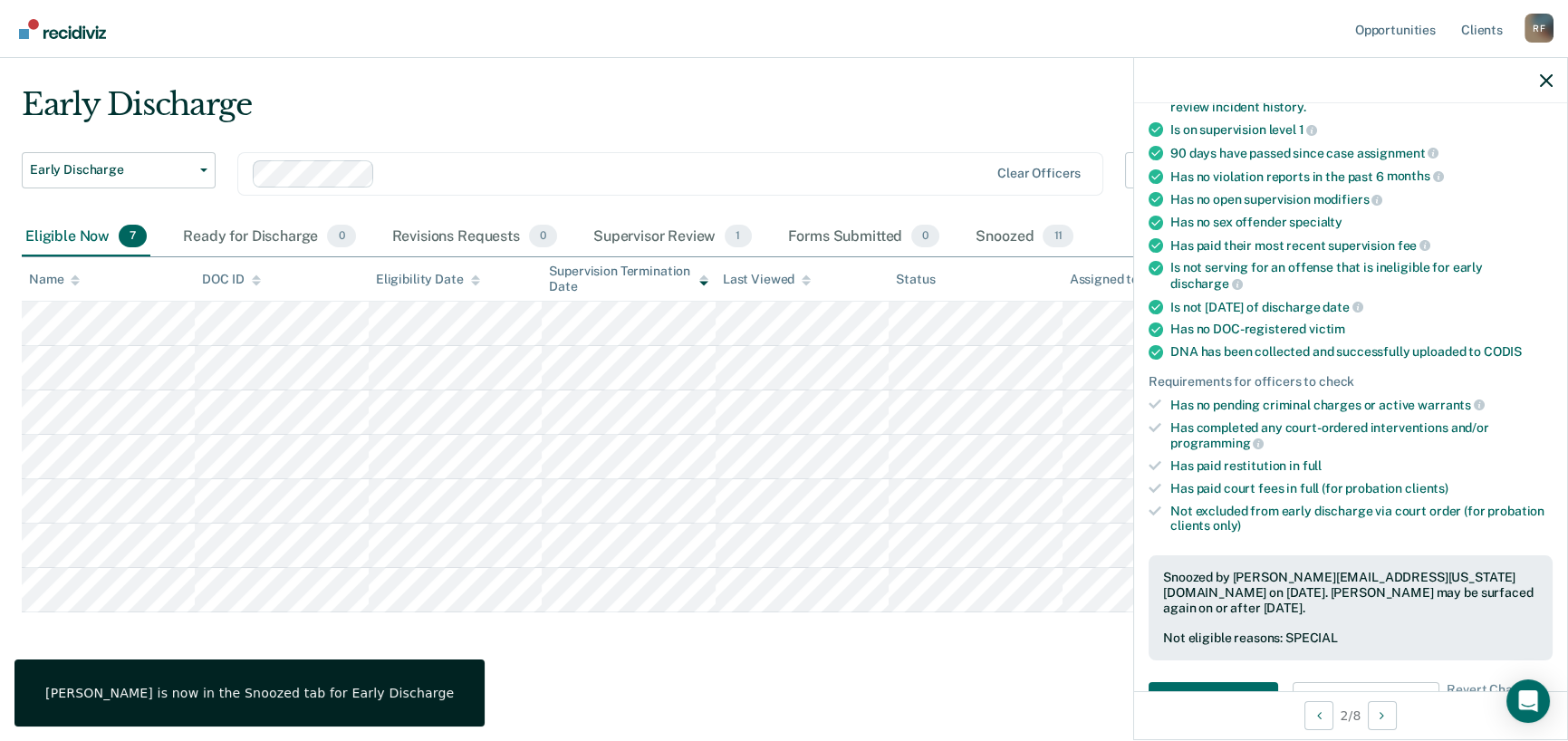
click at [948, 102] on div "Early Discharge" at bounding box center [609, 112] width 1175 height 52
click at [1540, 76] on icon "button" at bounding box center [1545, 80] width 12 height 12
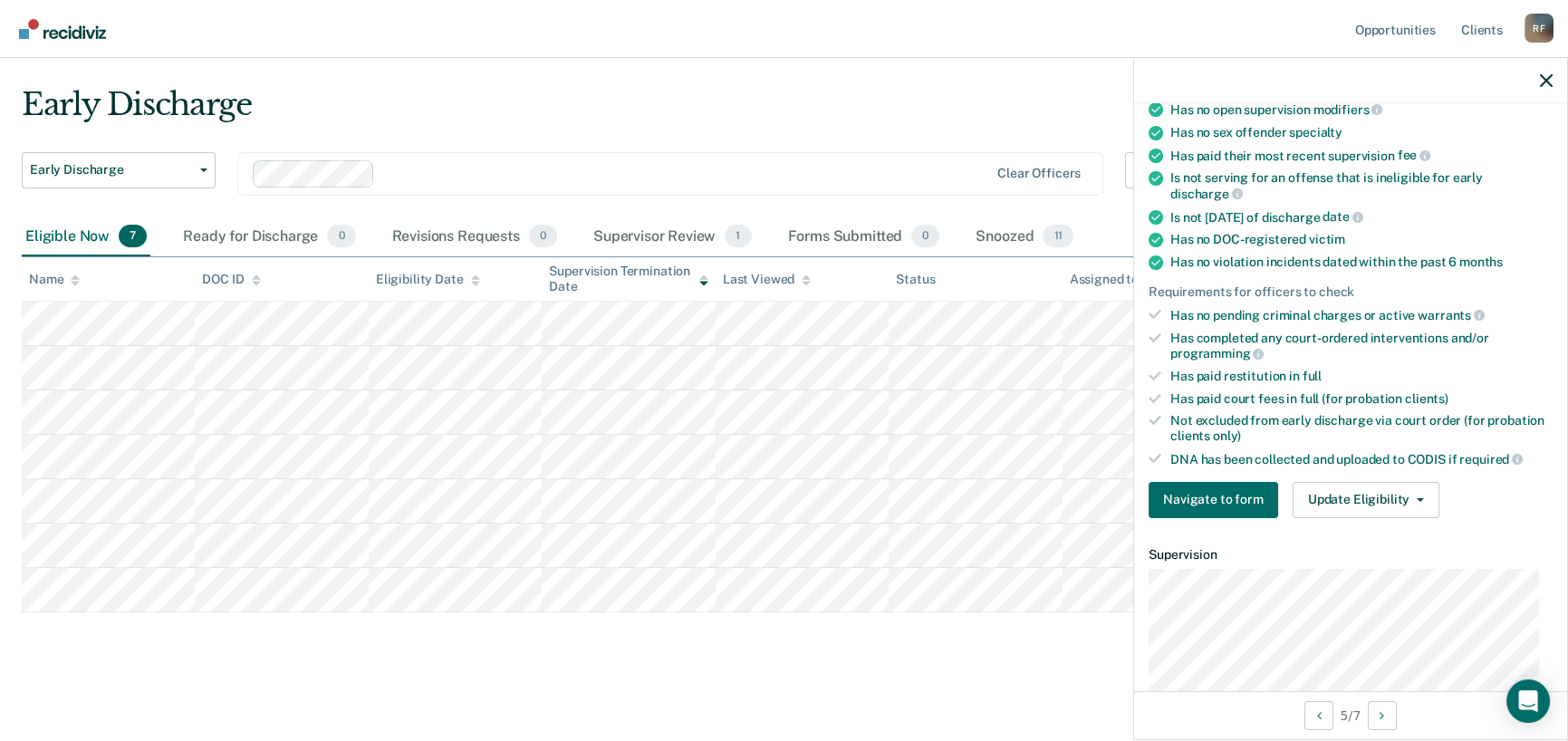
scroll to position [362, 0]
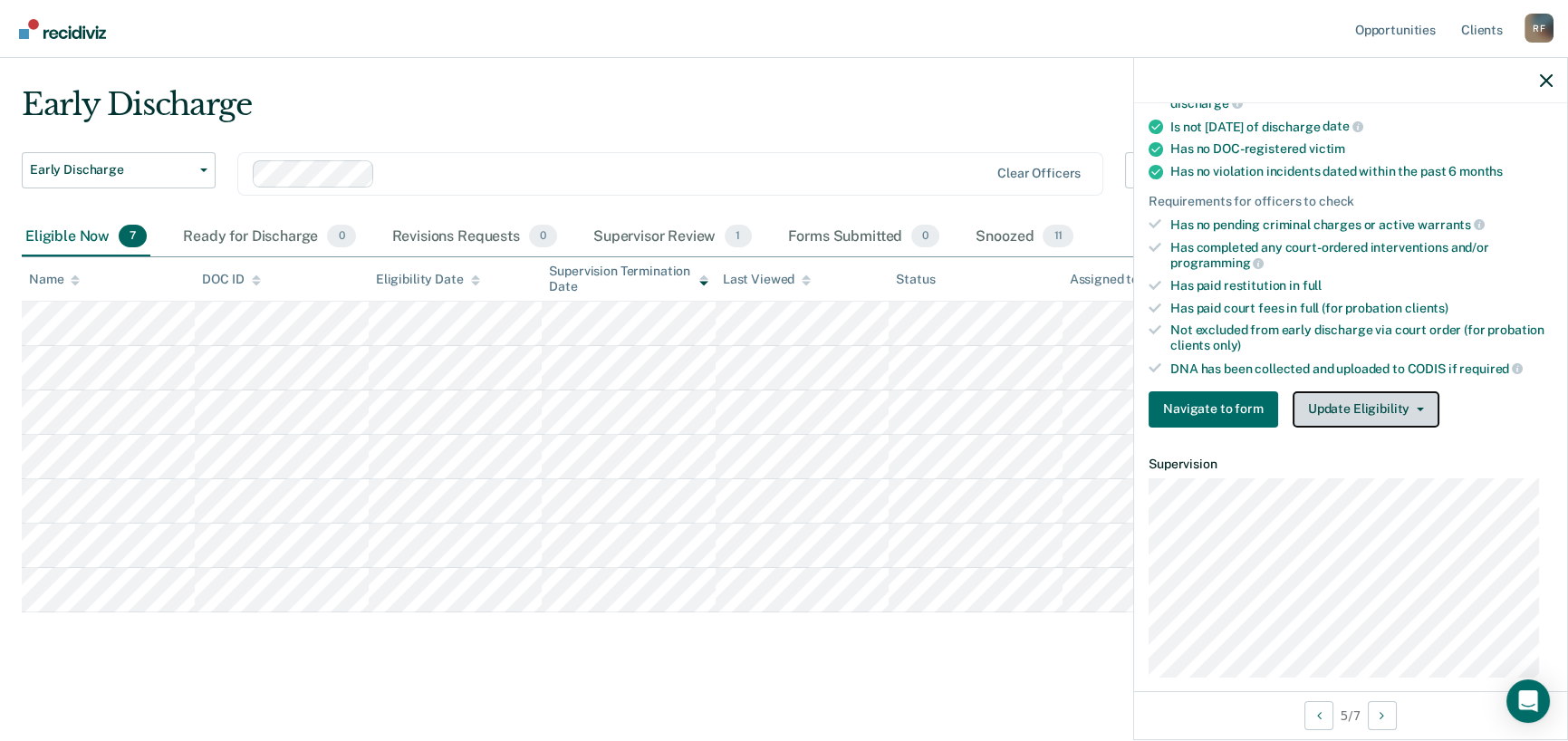
click at [1415, 406] on button "Update Eligibility" at bounding box center [1365, 409] width 147 height 37
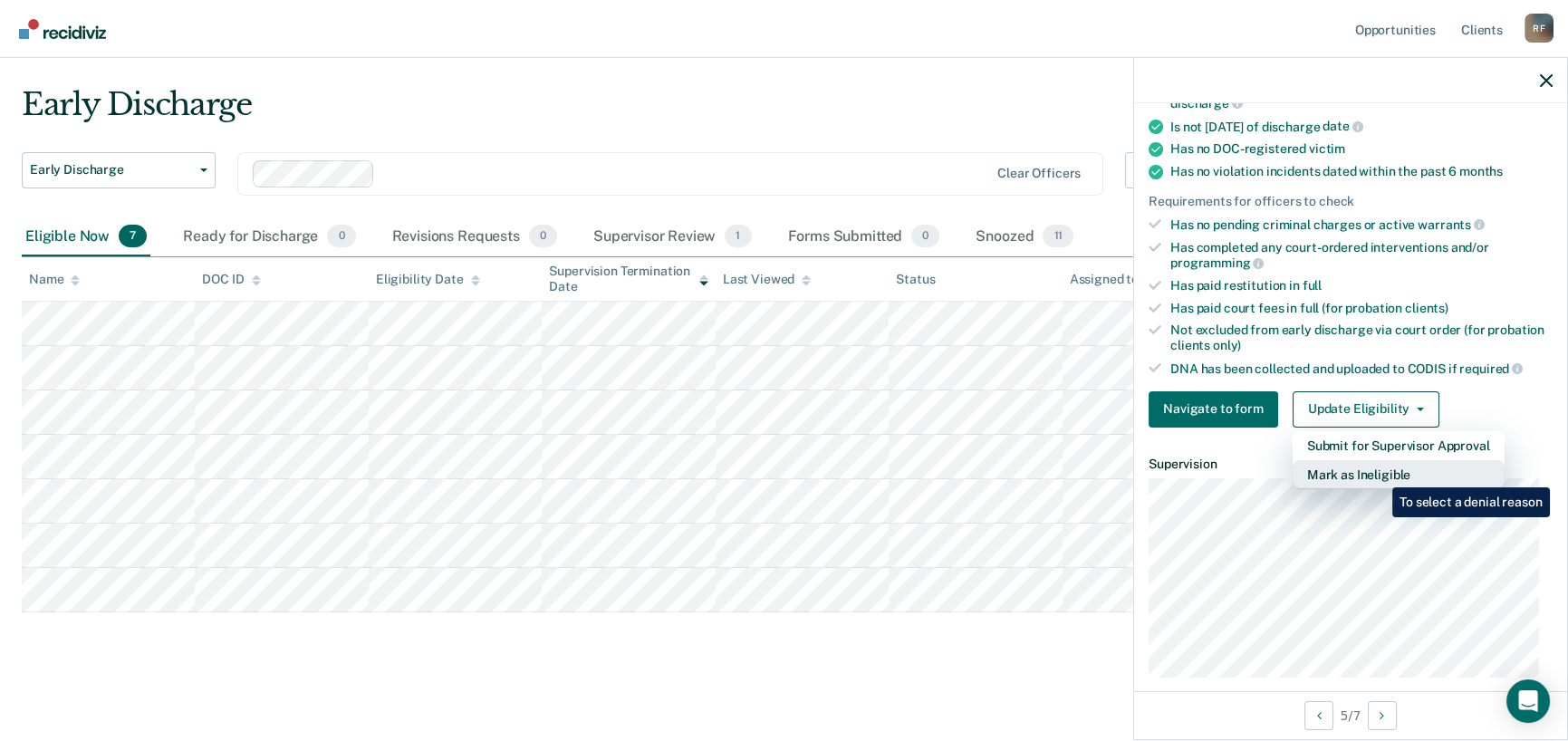
click at [1379, 474] on button "Mark as Ineligible" at bounding box center [1398, 475] width 212 height 29
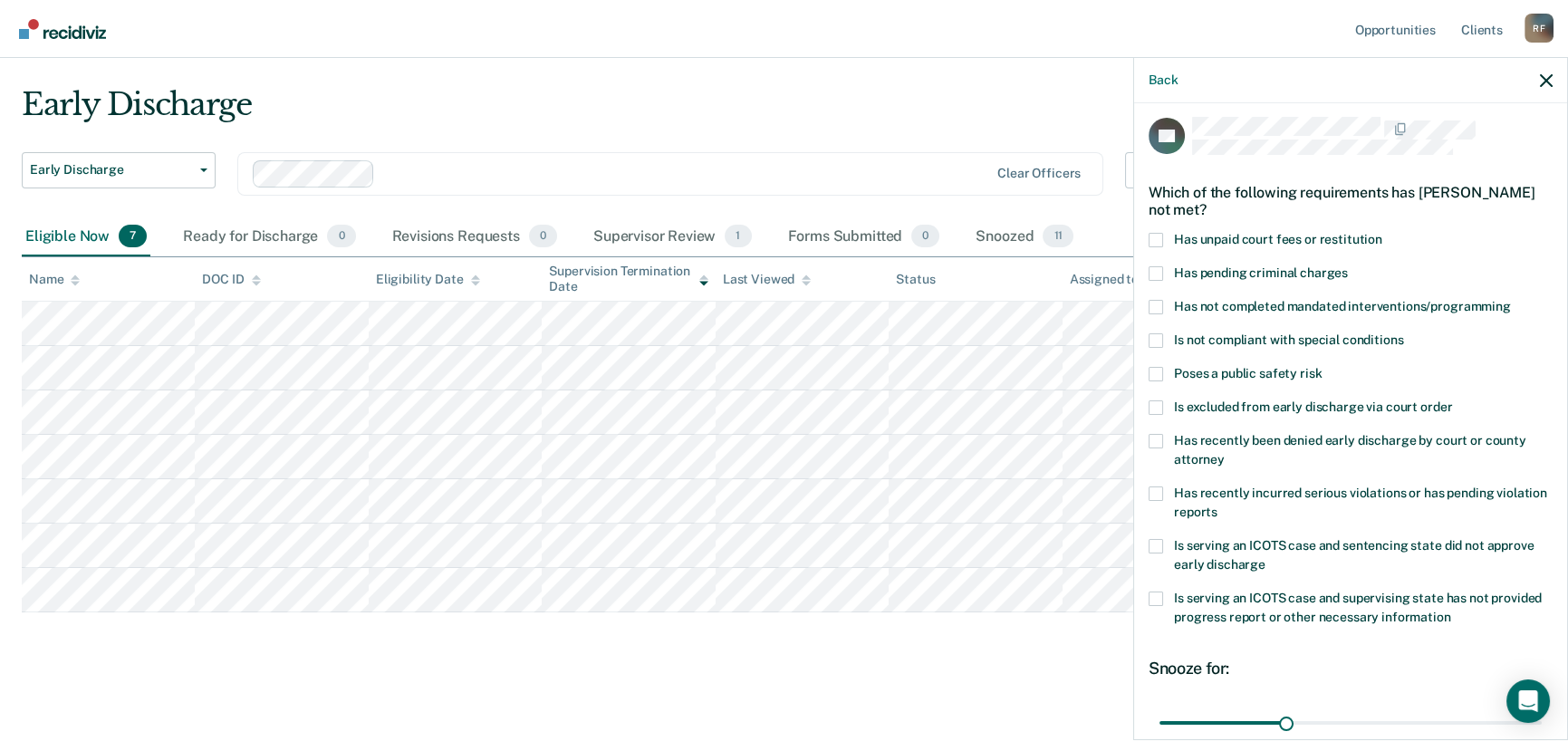
scroll to position [0, 0]
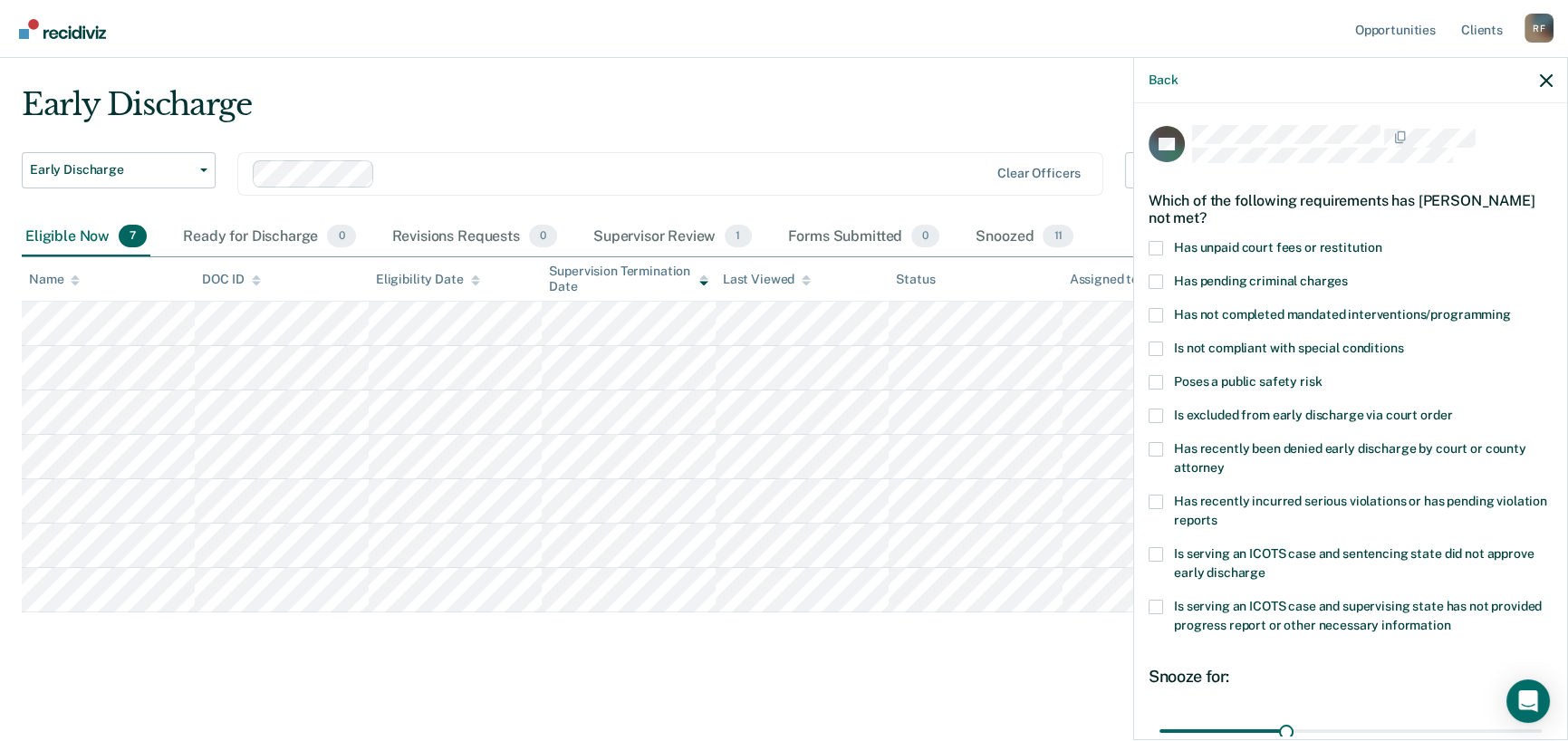
click at [1160, 313] on span at bounding box center [1155, 314] width 14 height 14
click at [1510, 308] on input "Has not completed mandated interventions/programming" at bounding box center [1510, 308] width 0 height 0
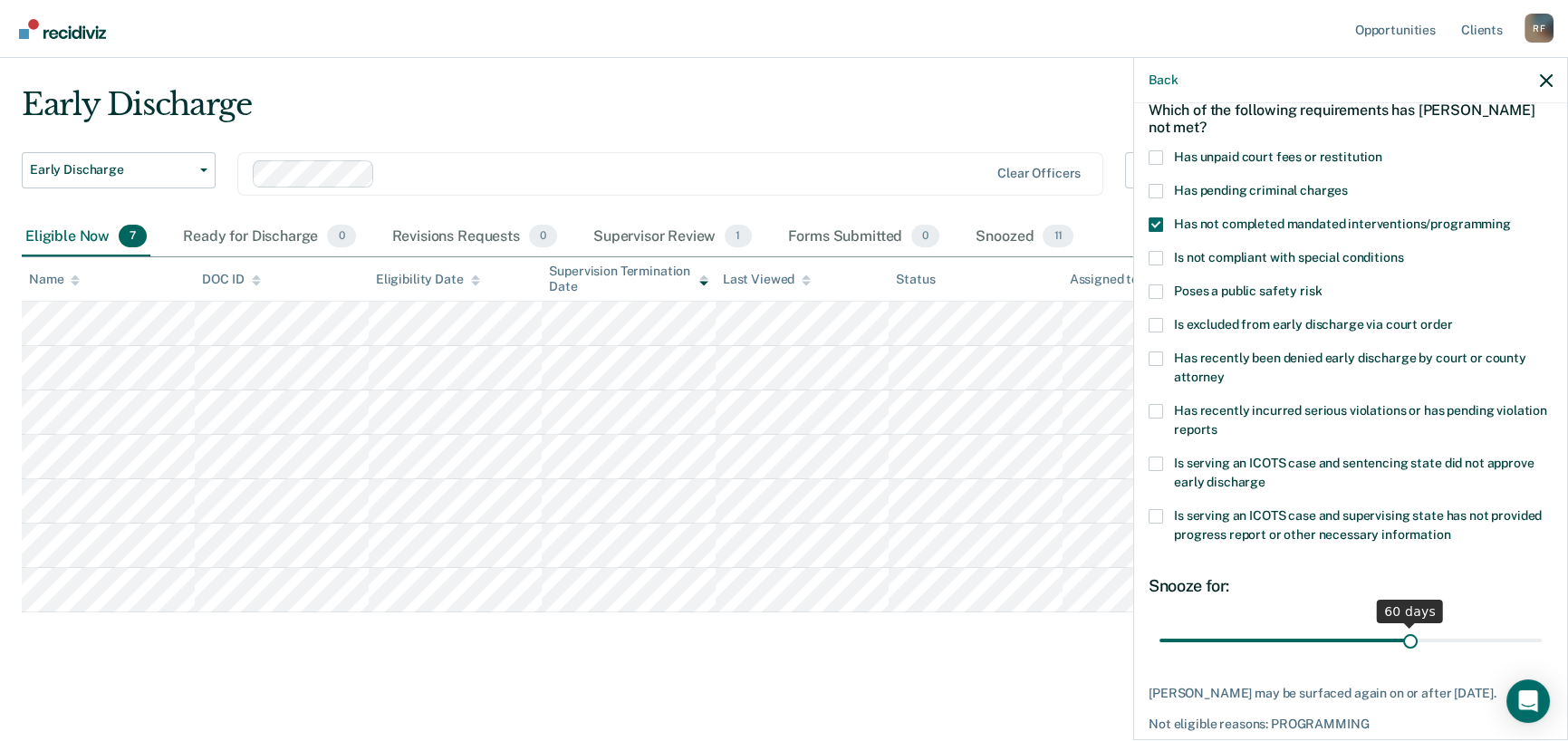
drag, startPoint x: 1283, startPoint y: 642, endPoint x: 1402, endPoint y: 639, distance: 119.0
type input "60"
click at [1402, 639] on input "range" at bounding box center [1351, 640] width 382 height 32
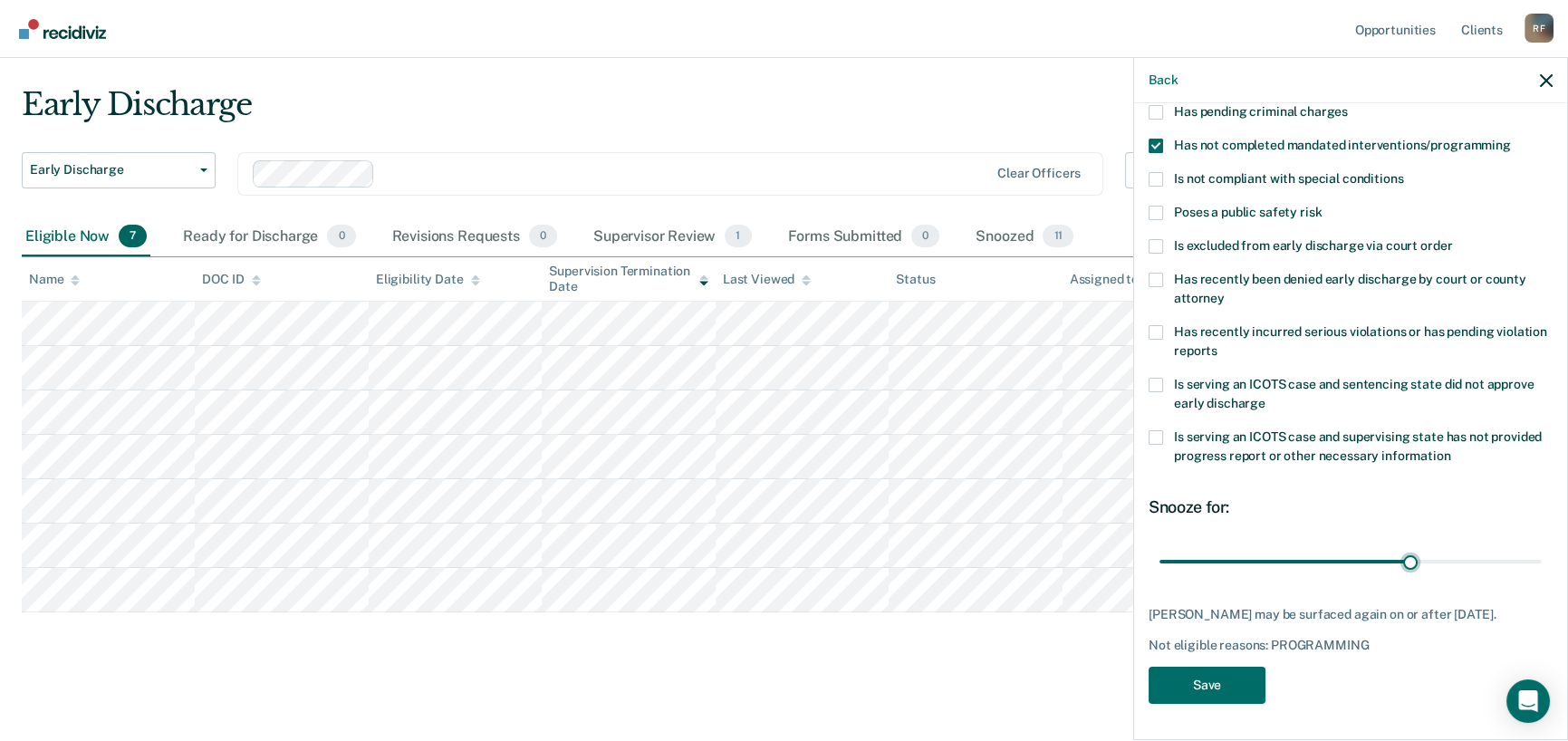
scroll to position [182, 0]
click at [1219, 677] on button "Save" at bounding box center [1207, 685] width 117 height 37
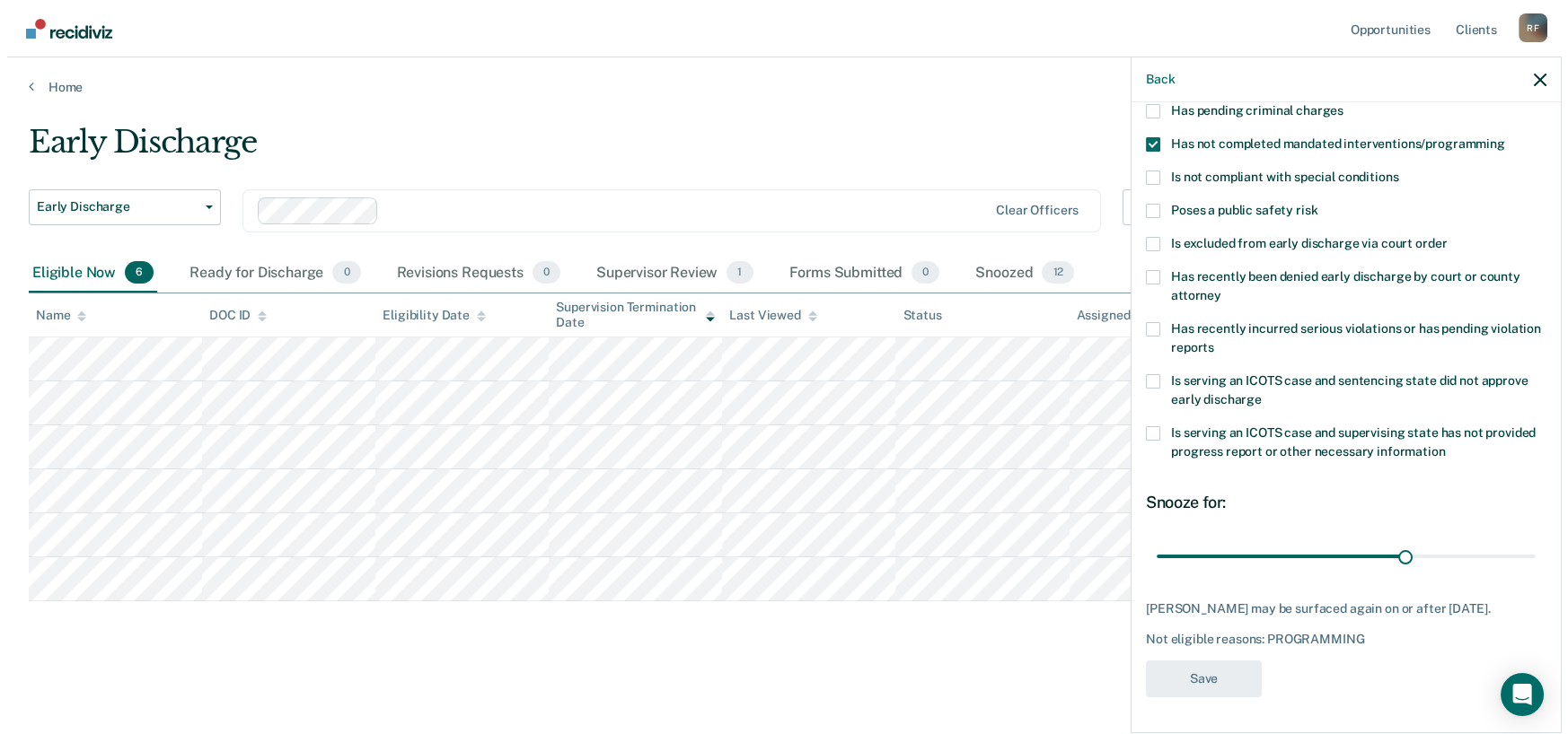
scroll to position [0, 0]
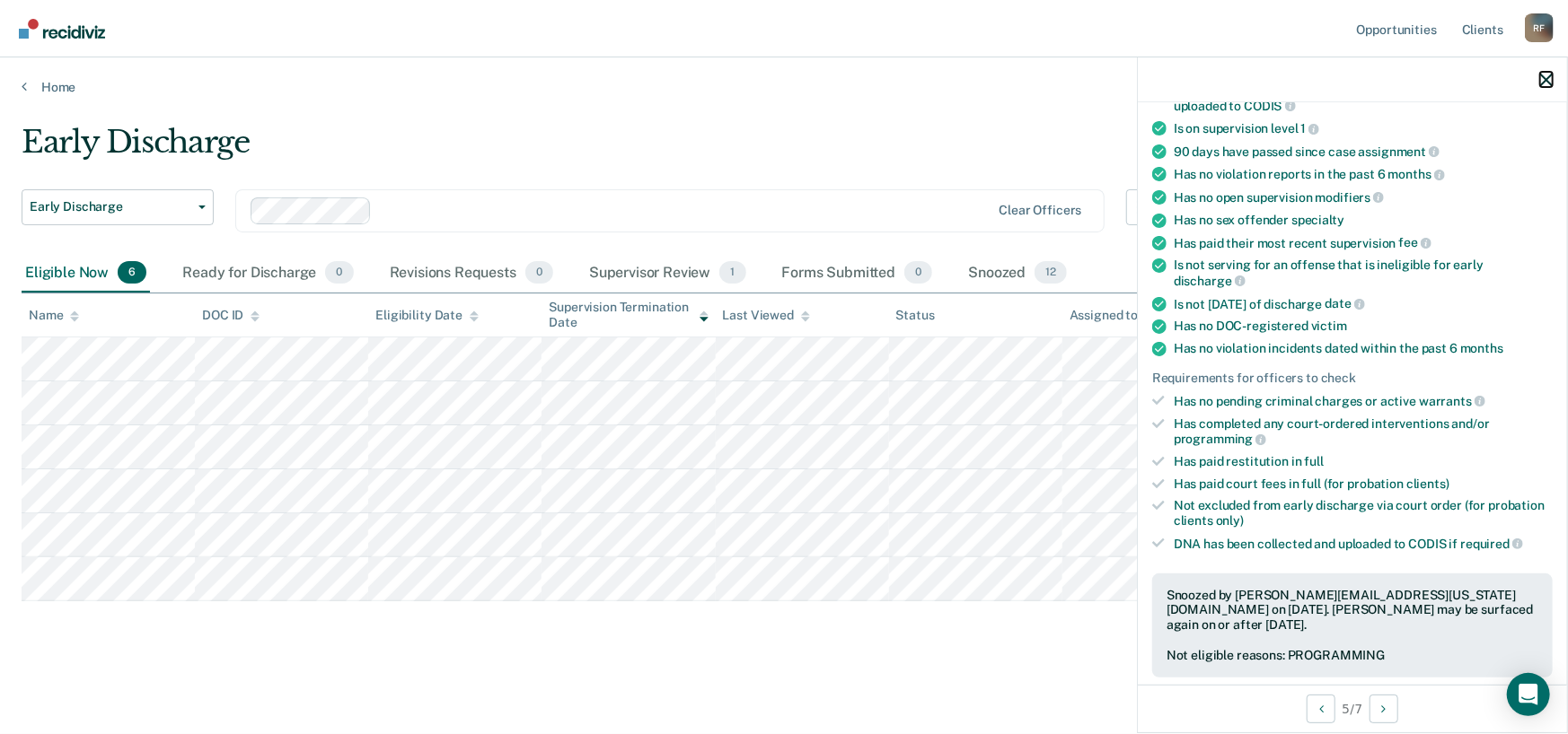
click at [1540, 81] on icon "button" at bounding box center [1546, 79] width 12 height 12
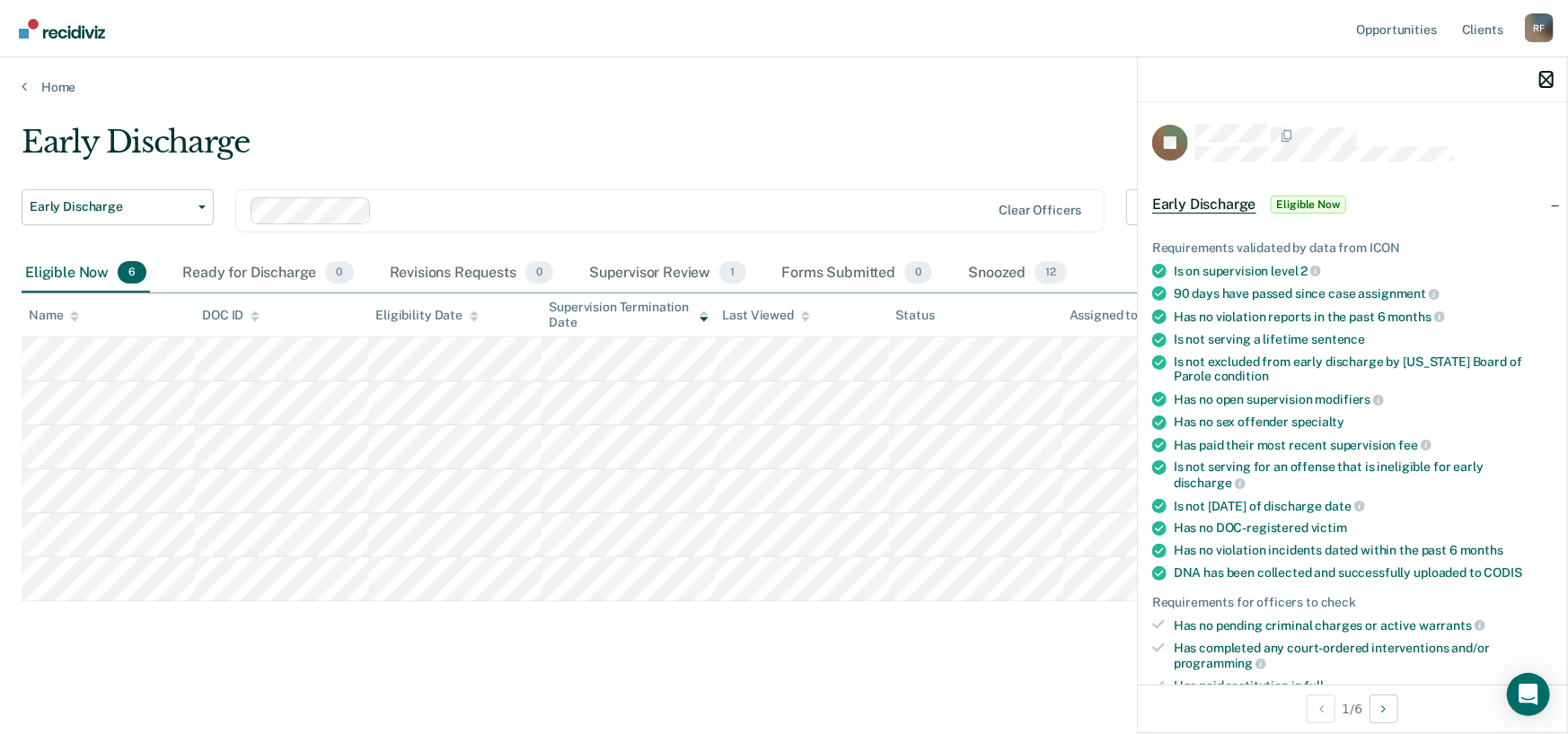
click at [1541, 86] on icon "button" at bounding box center [1546, 79] width 12 height 12
